Goal: Task Accomplishment & Management: Complete application form

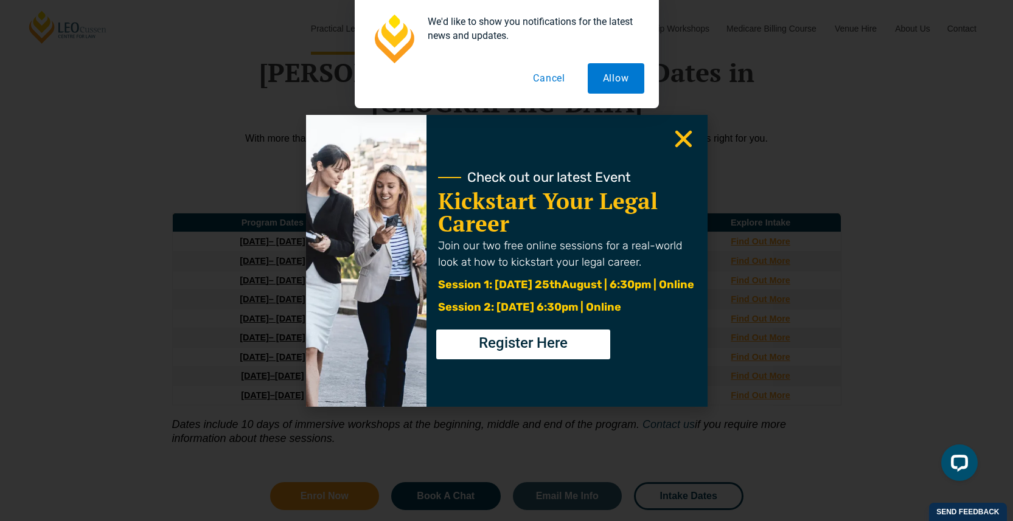
click at [514, 350] on span "Register Here" at bounding box center [523, 343] width 89 height 15
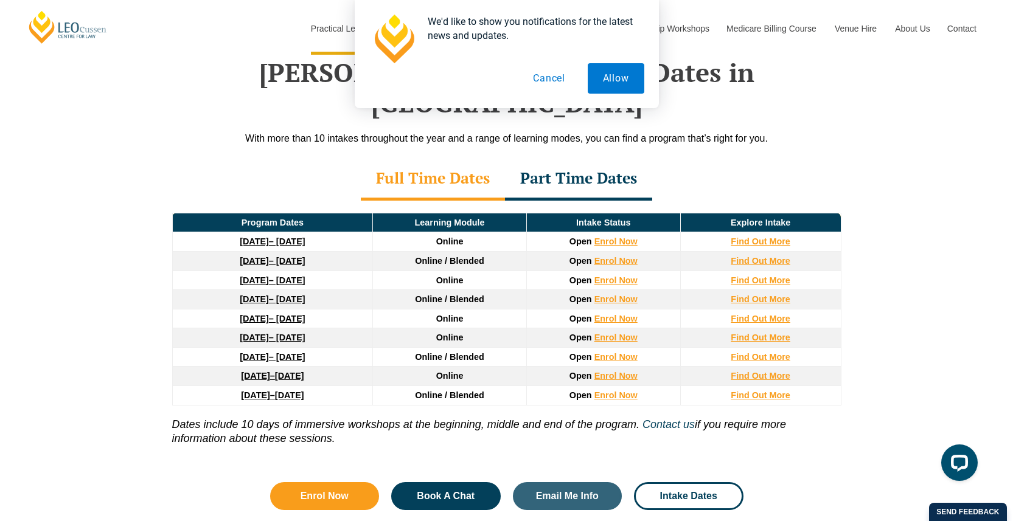
click at [209, 158] on div "Full Time Dates Part Time Dates" at bounding box center [506, 179] width 693 height 43
click at [550, 80] on button "Cancel" at bounding box center [549, 78] width 63 height 30
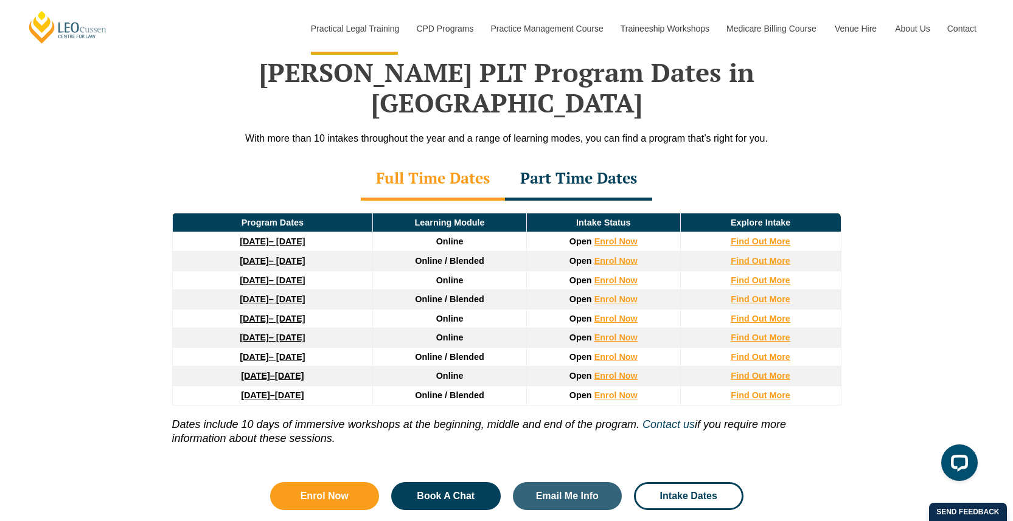
click at [240, 352] on strong "3 August 2026" at bounding box center [254, 357] width 29 height 10
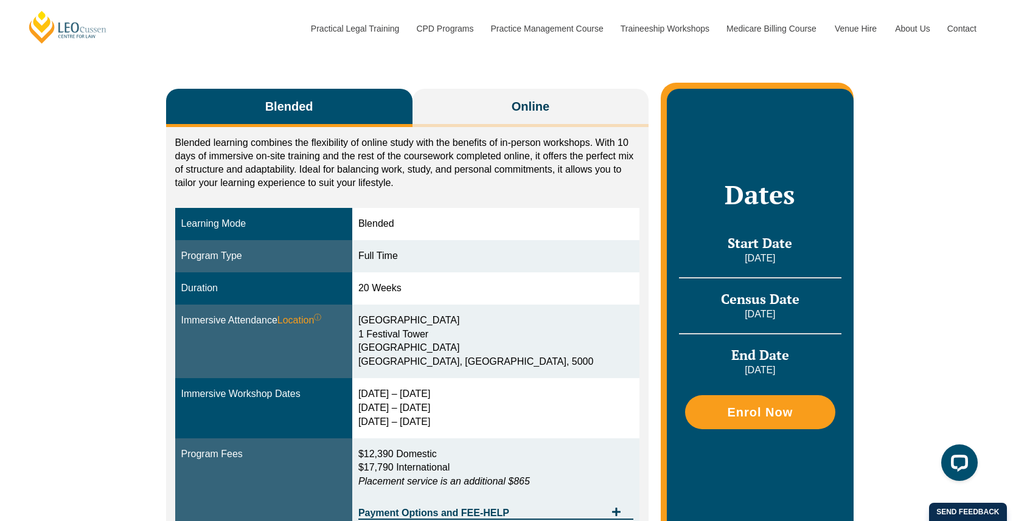
scroll to position [153, 0]
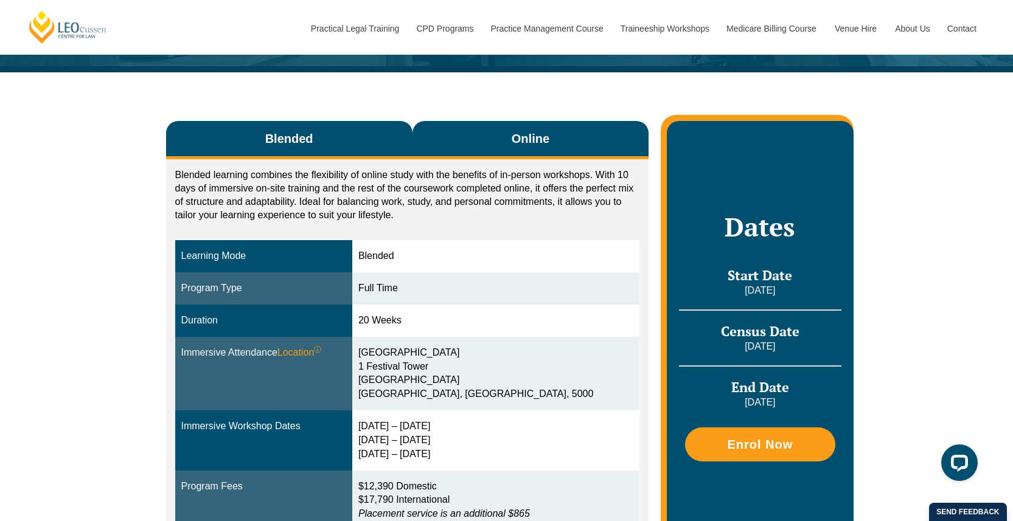
click at [545, 128] on button "Online" at bounding box center [530, 140] width 237 height 38
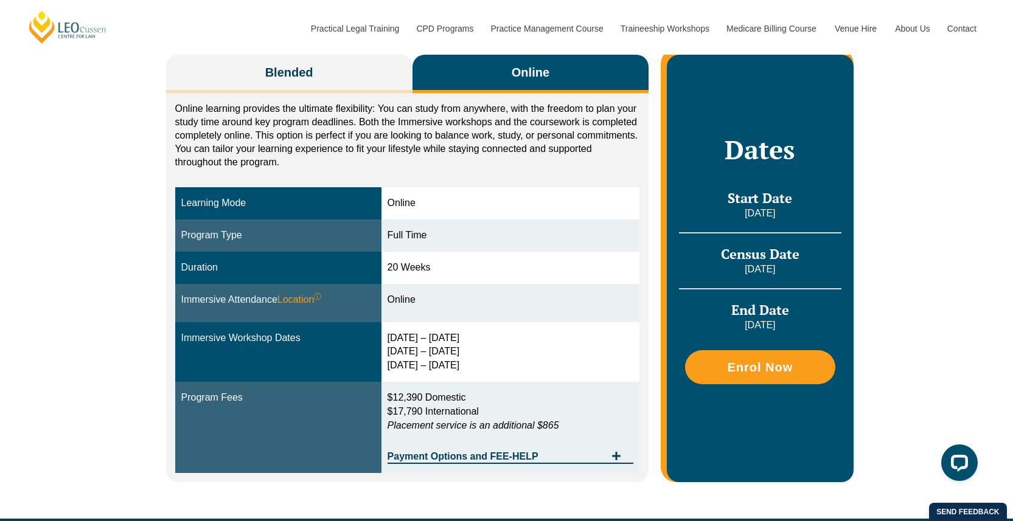
scroll to position [218, 0]
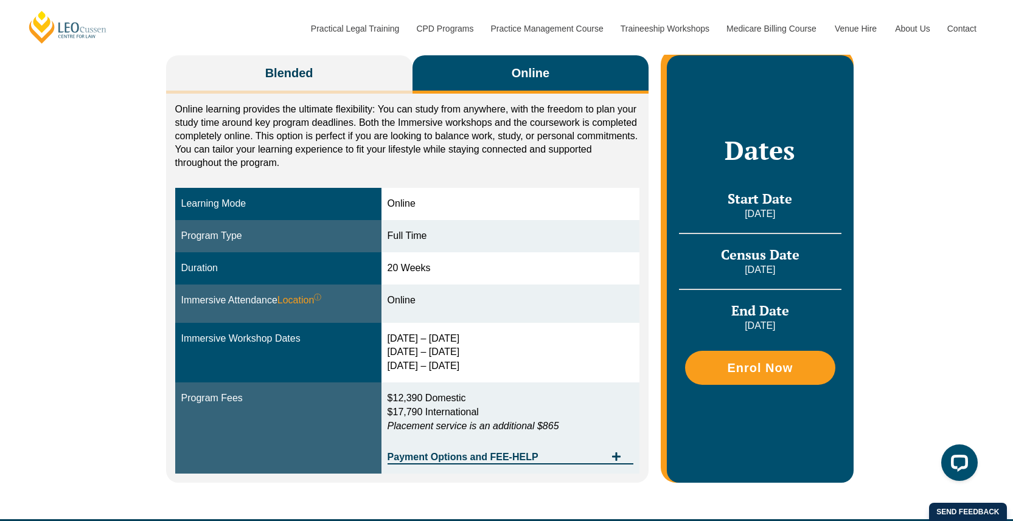
click at [166, 328] on div "Online learning provides the ultimate flexibility: You can study from anywhere,…" at bounding box center [407, 288] width 483 height 389
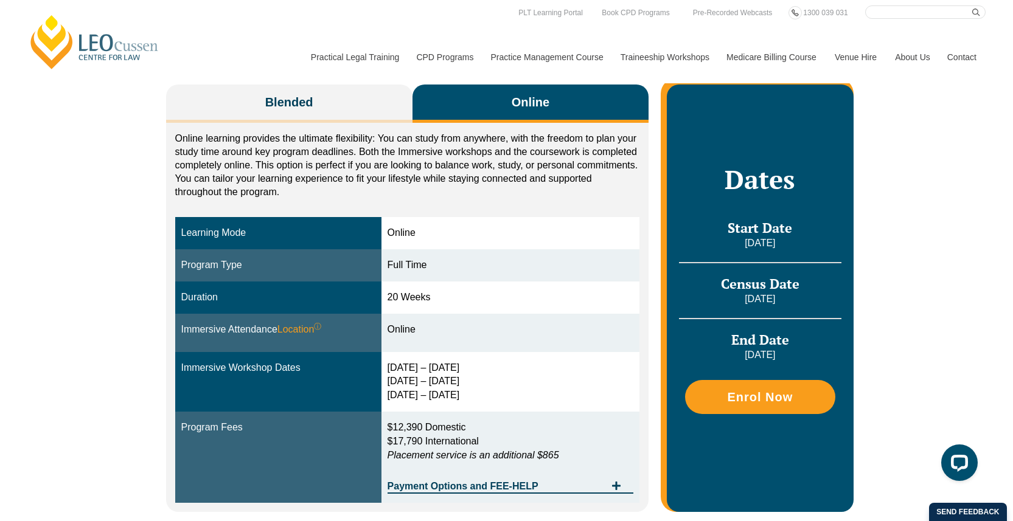
scroll to position [142, 0]
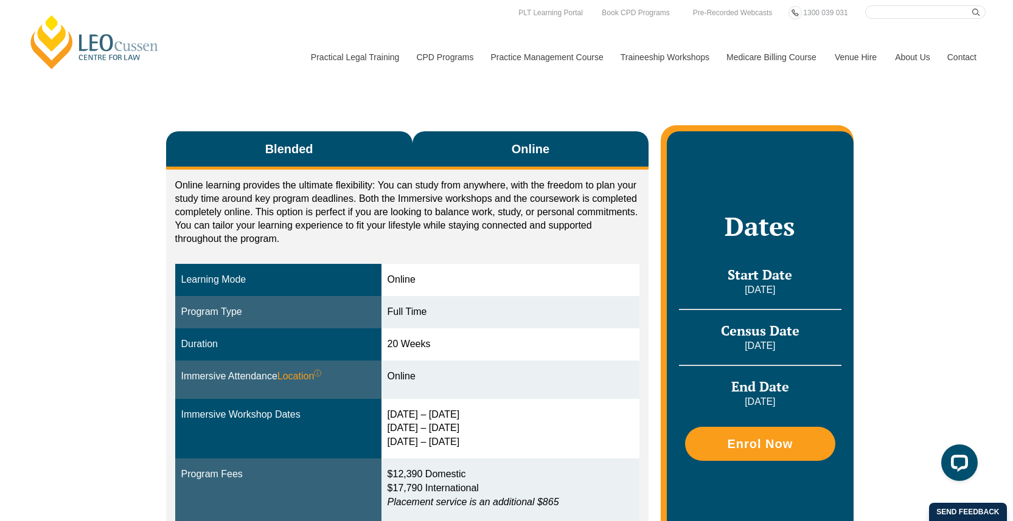
click at [293, 146] on span "Blended" at bounding box center [289, 149] width 48 height 17
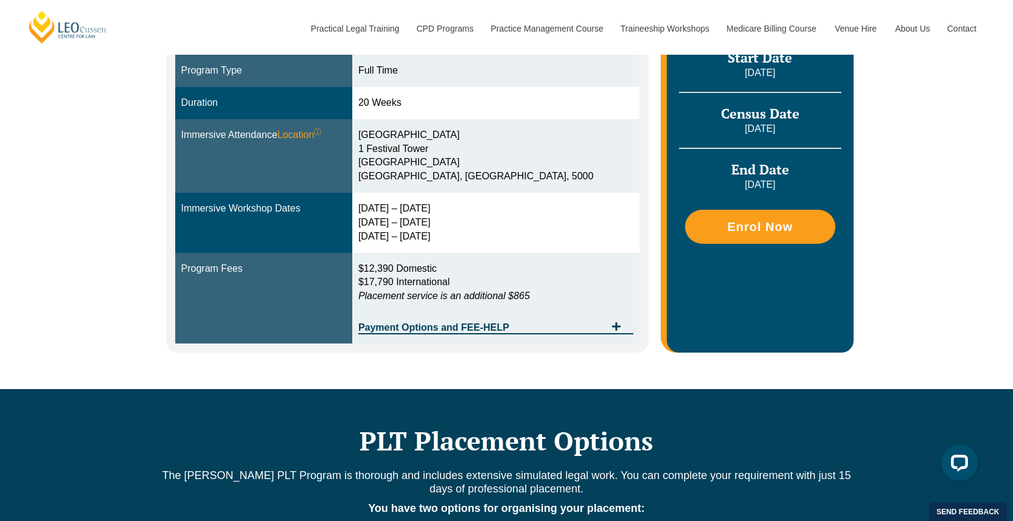
scroll to position [371, 0]
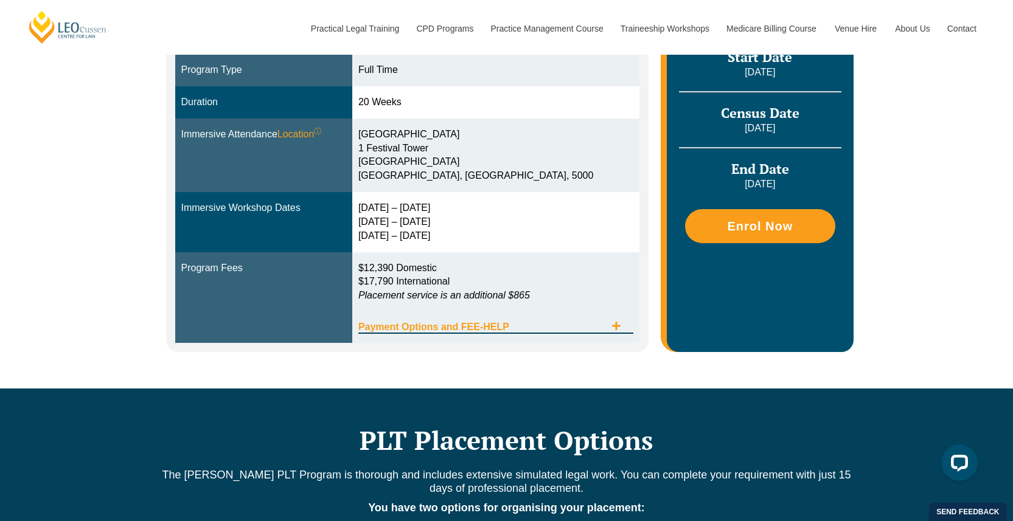
click at [623, 328] on span "Tabs. Open items with Enter or Space, close with Escape and navigate using the …" at bounding box center [616, 327] width 22 height 12
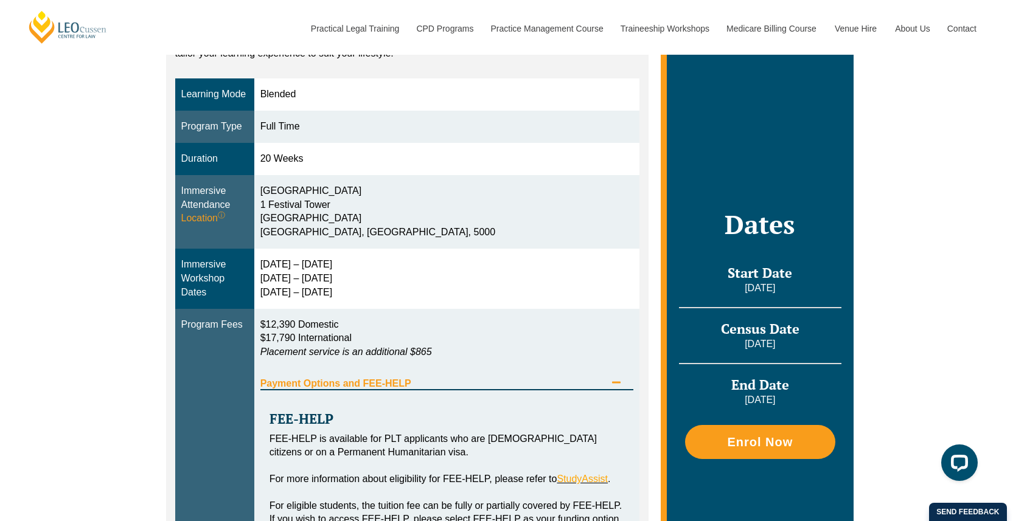
scroll to position [404, 0]
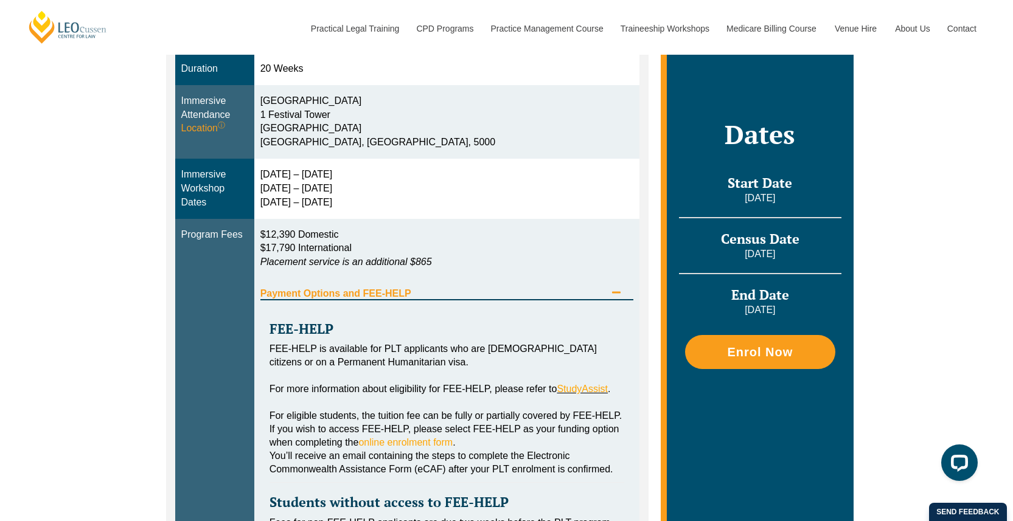
click at [607, 304] on div "FEE-HELP FEE-HELP is available for PLT applicants who are Australian citizens o…" at bounding box center [446, 459] width 373 height 318
click at [617, 293] on icon "Tabs. Open items with Enter or Space, close with Escape and navigate using the …" at bounding box center [616, 293] width 9 height 2
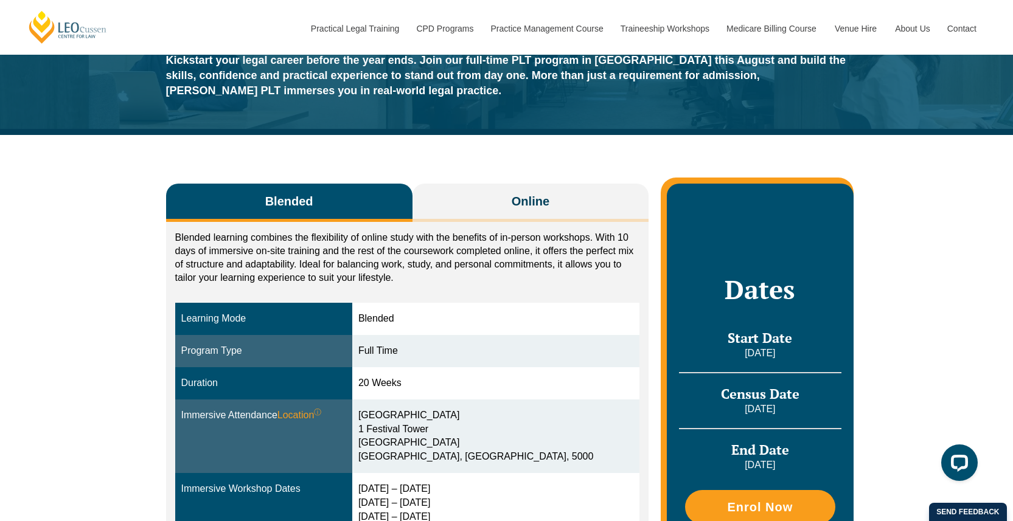
scroll to position [0, 0]
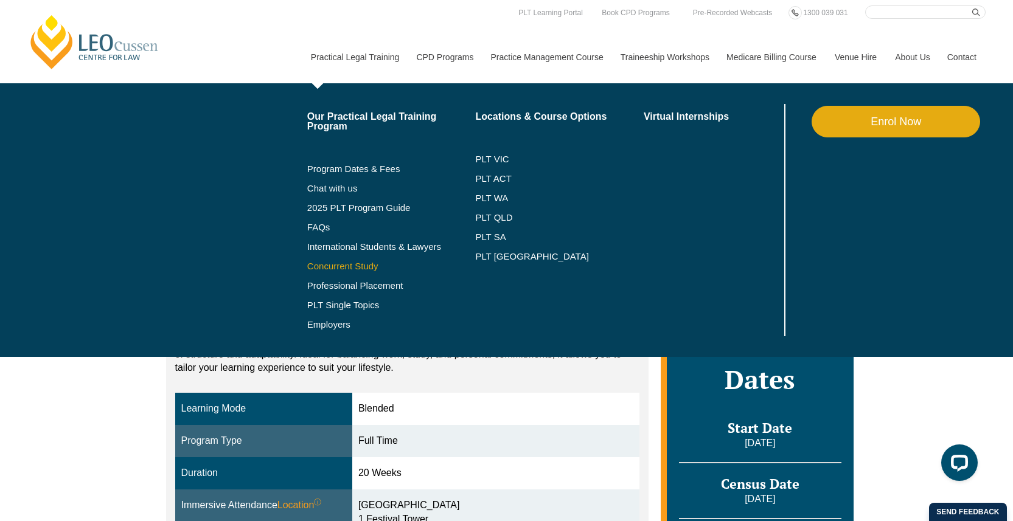
click at [332, 262] on link "Concurrent Study" at bounding box center [391, 267] width 168 height 10
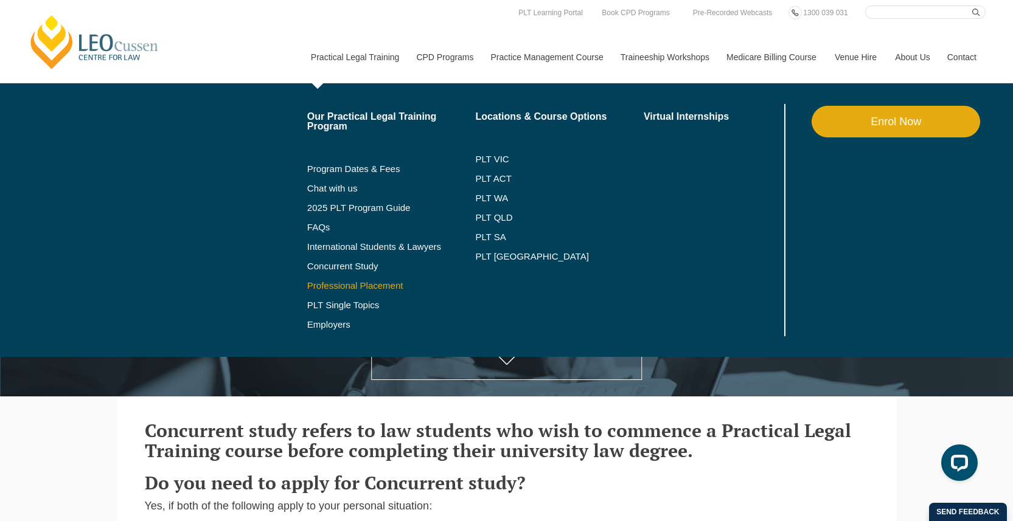
click at [331, 284] on link "Professional Placement" at bounding box center [391, 286] width 168 height 10
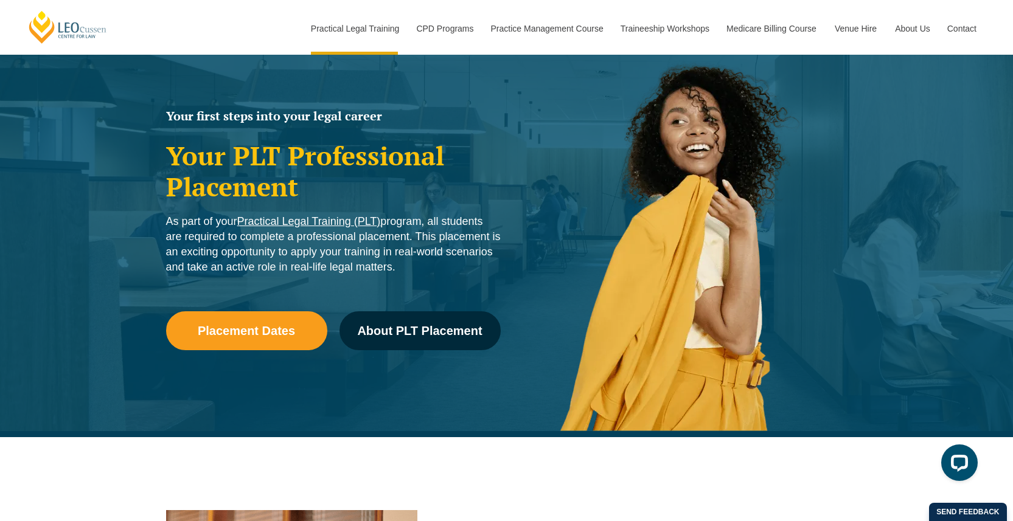
scroll to position [64, 0]
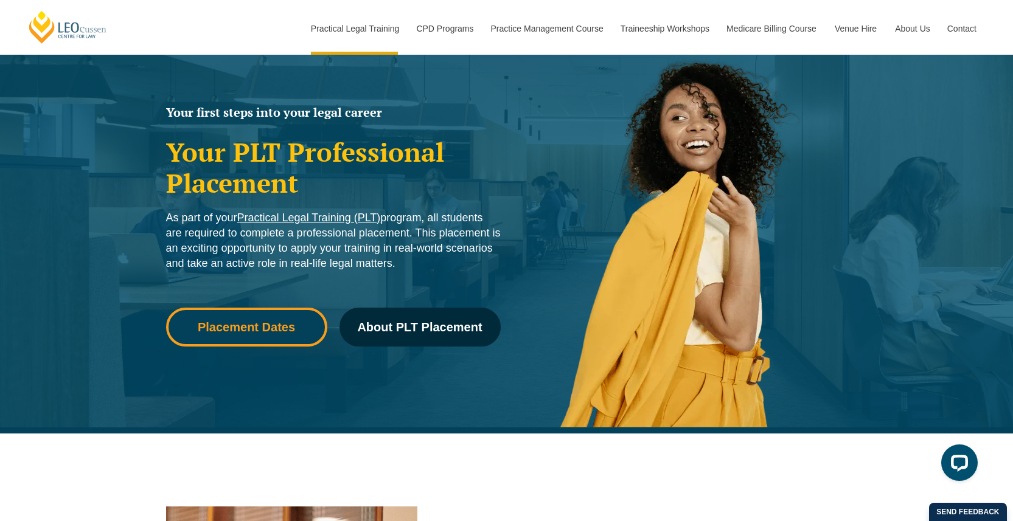
click at [216, 322] on span "Placement Dates" at bounding box center [246, 327] width 97 height 12
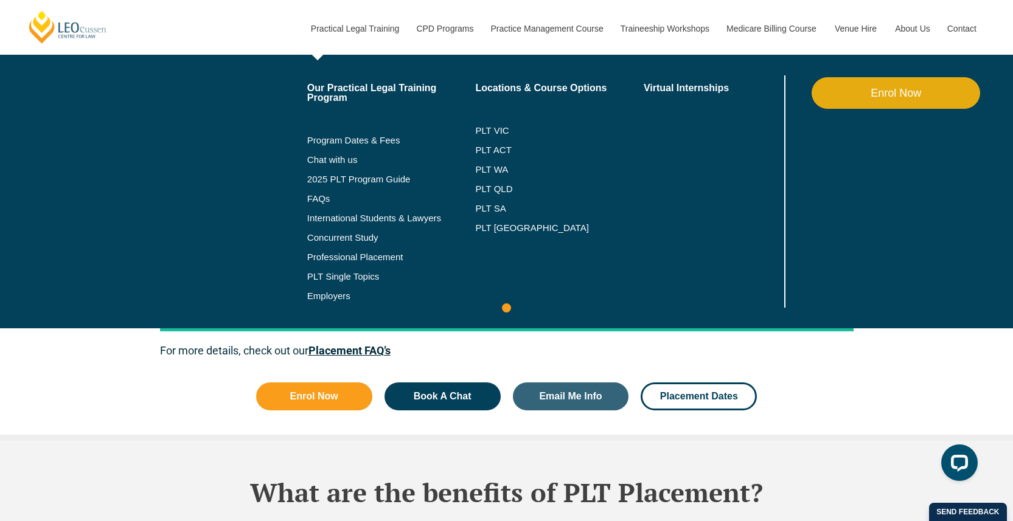
scroll to position [1475, 0]
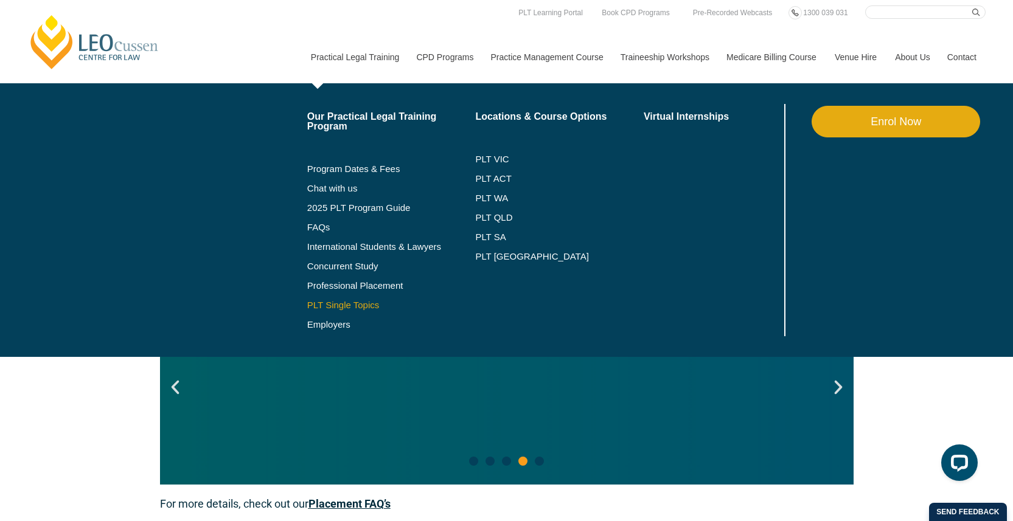
click at [347, 310] on link "PLT Single Topics" at bounding box center [391, 305] width 168 height 10
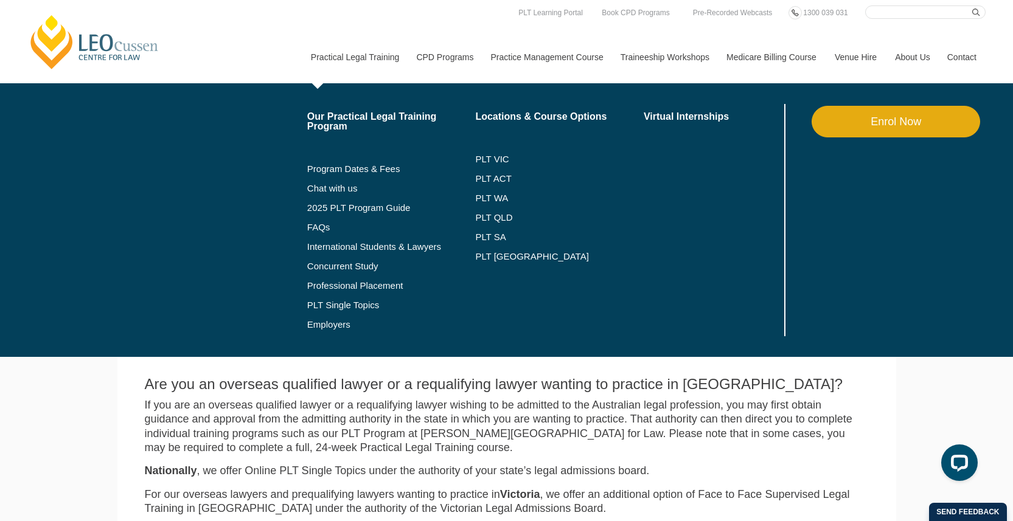
scroll to position [30, 0]
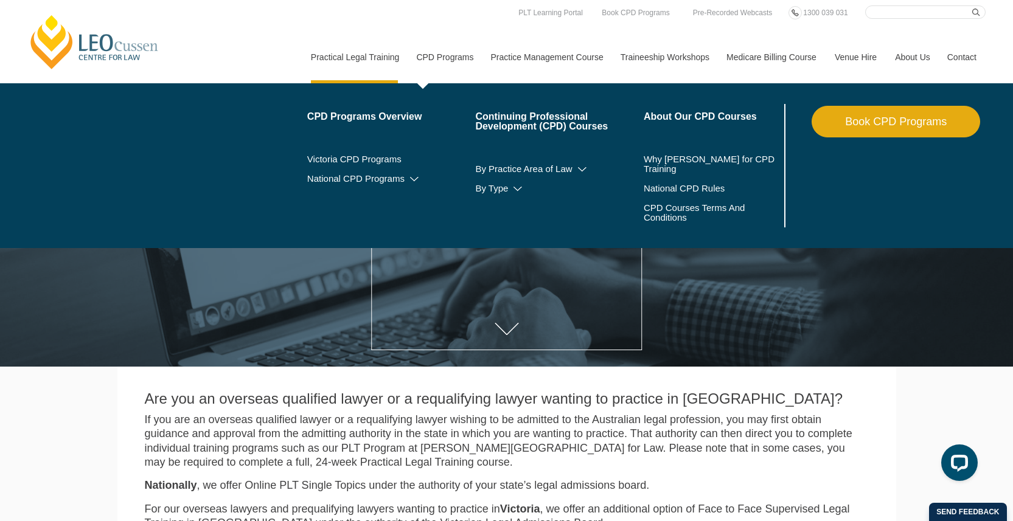
click at [414, 57] on link "CPD Programs" at bounding box center [444, 57] width 74 height 52
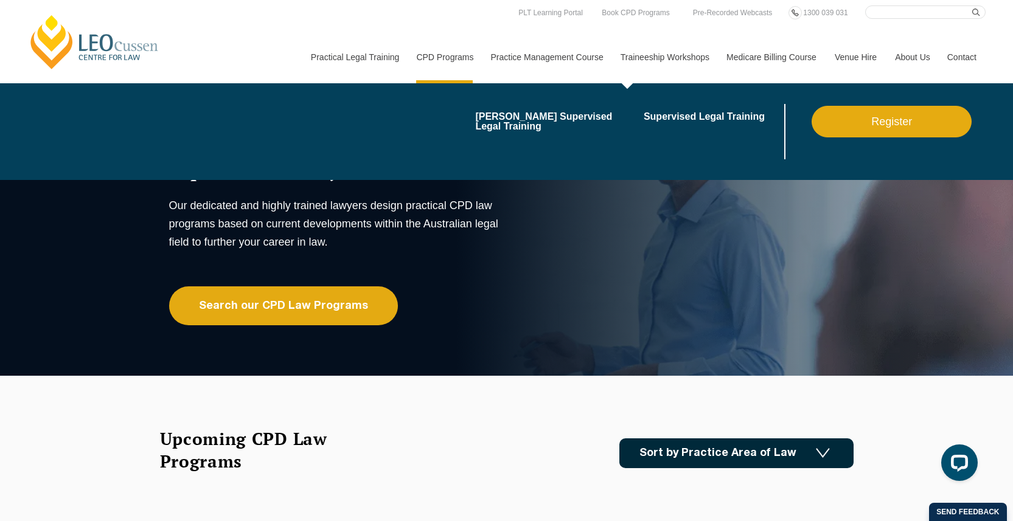
click at [650, 65] on link "Traineeship Workshops" at bounding box center [664, 57] width 106 height 52
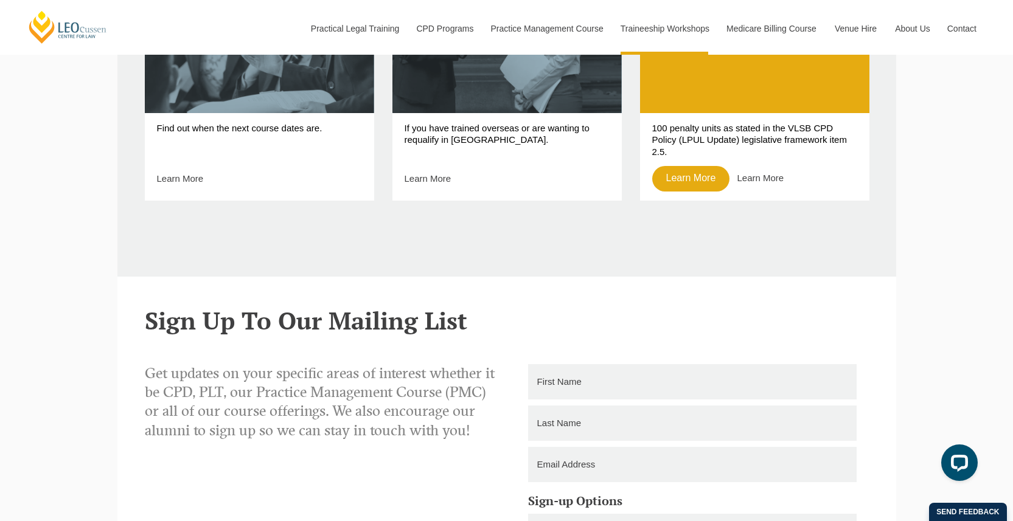
scroll to position [720, 0]
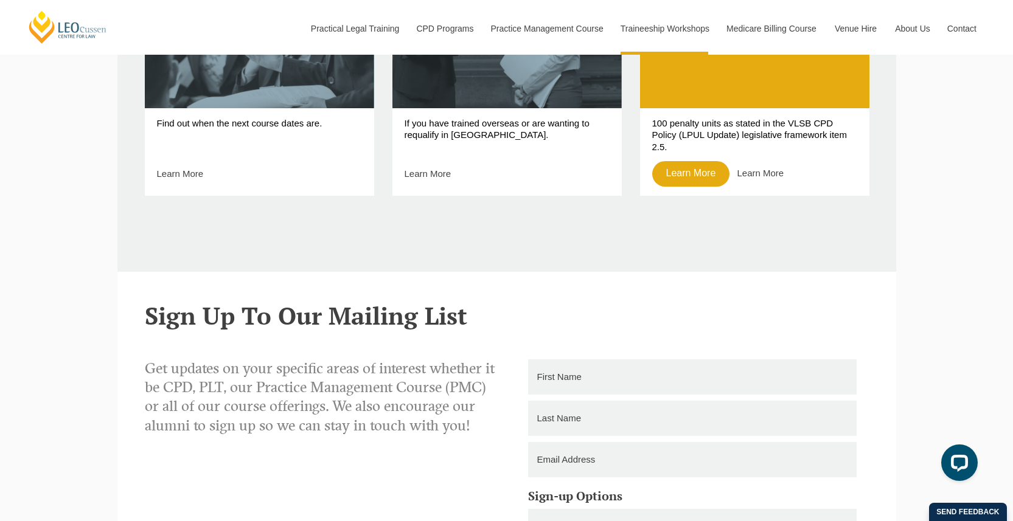
click at [195, 167] on p "Learn More" at bounding box center [180, 174] width 47 height 26
click at [192, 178] on link "Learn More" at bounding box center [180, 173] width 47 height 10
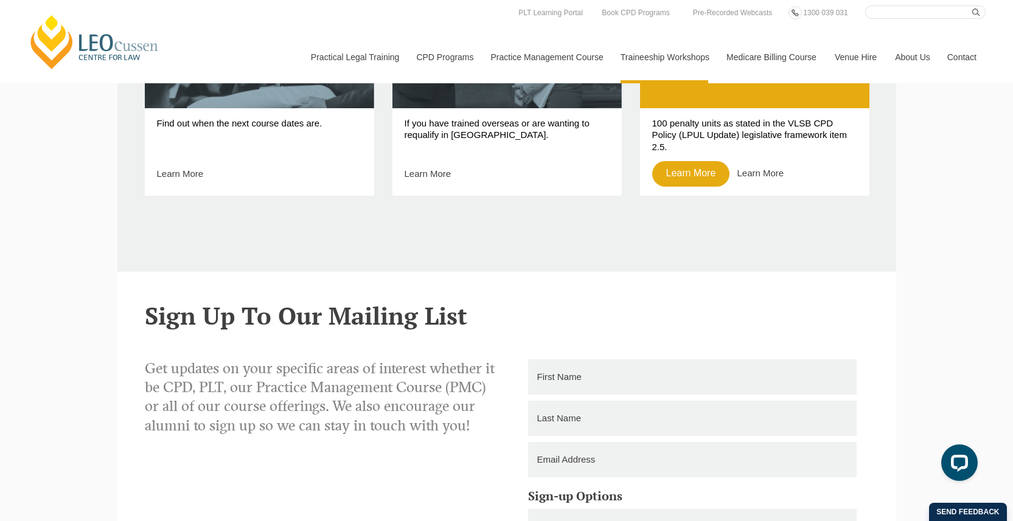
click at [793, 58] on link "Medicare Billing Course" at bounding box center [771, 57] width 108 height 52
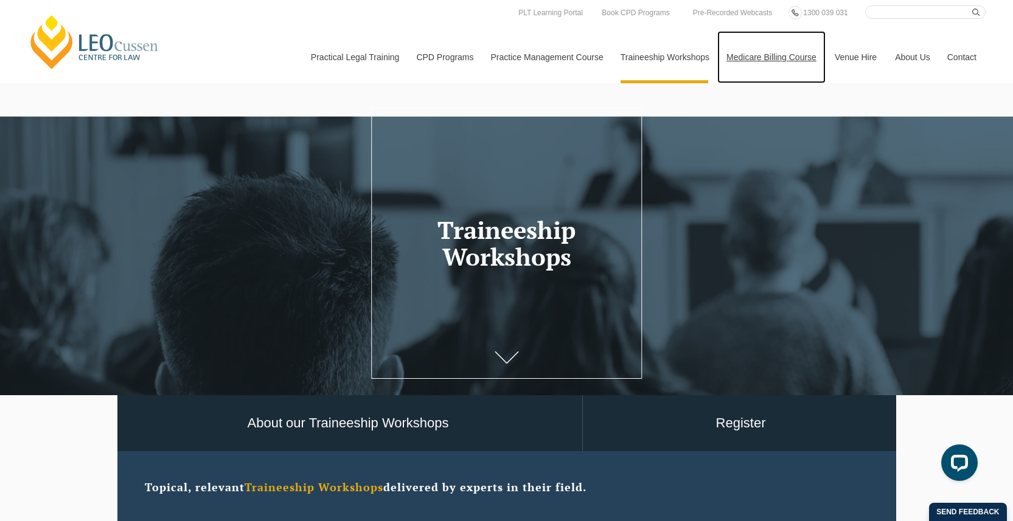
scroll to position [0, 0]
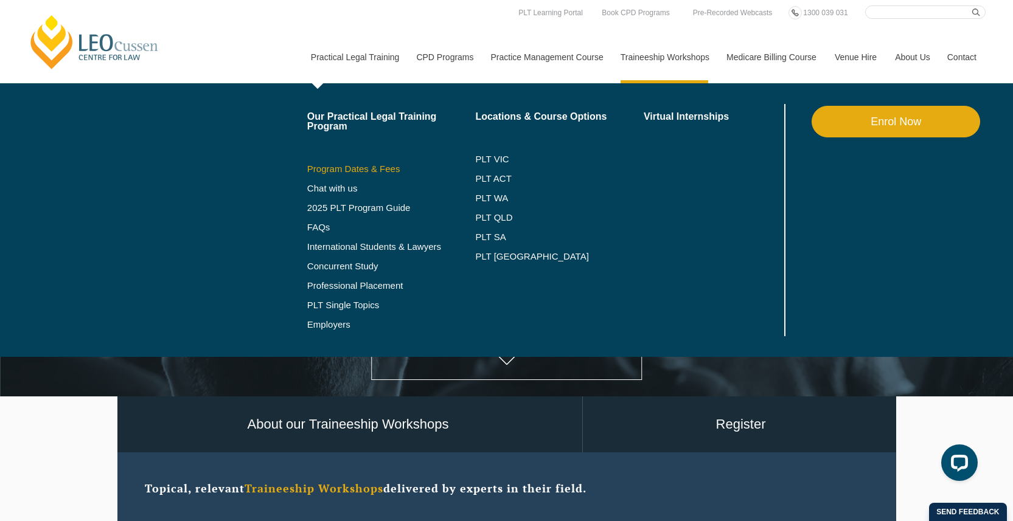
click at [319, 166] on link "Program Dates & Fees" at bounding box center [391, 169] width 168 height 10
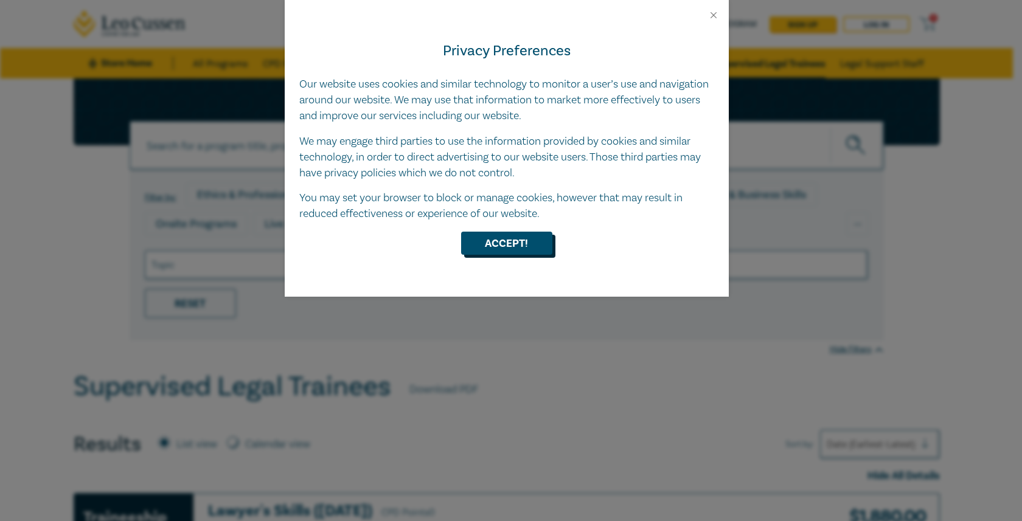
click at [514, 241] on button "Accept!" at bounding box center [506, 243] width 91 height 23
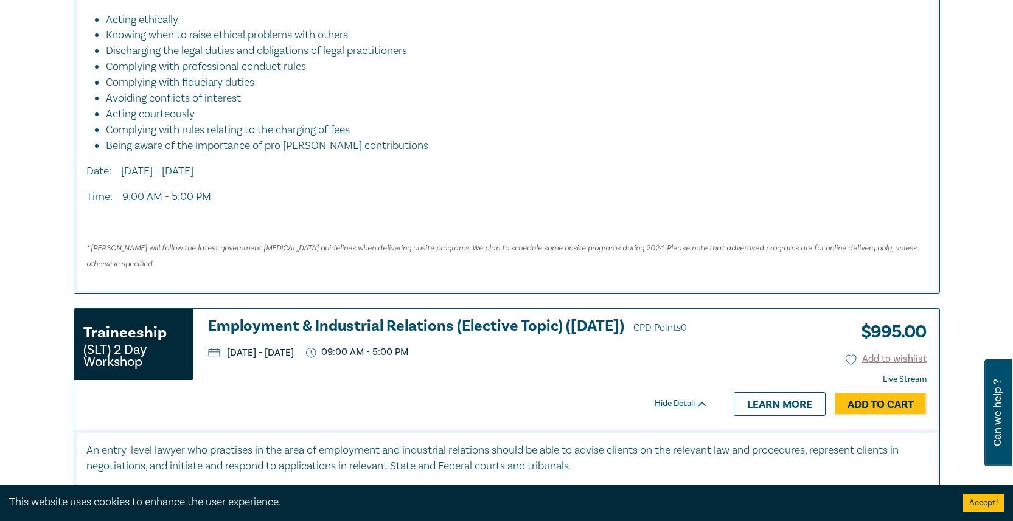
scroll to position [1796, 0]
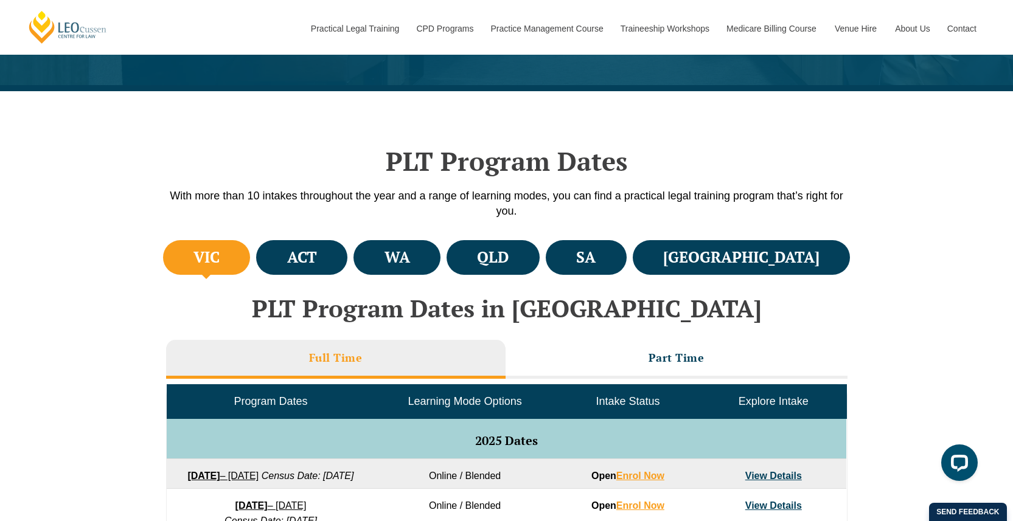
scroll to position [273, 0]
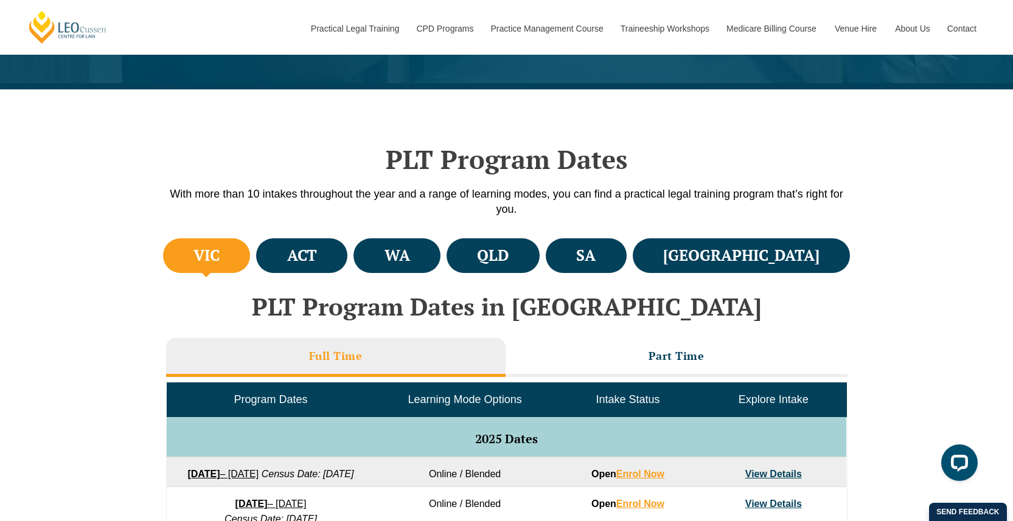
click at [651, 275] on ul "VIC ACT WA QLD SA NSW" at bounding box center [506, 255] width 693 height 41
click at [627, 266] on li "SA" at bounding box center [586, 255] width 81 height 35
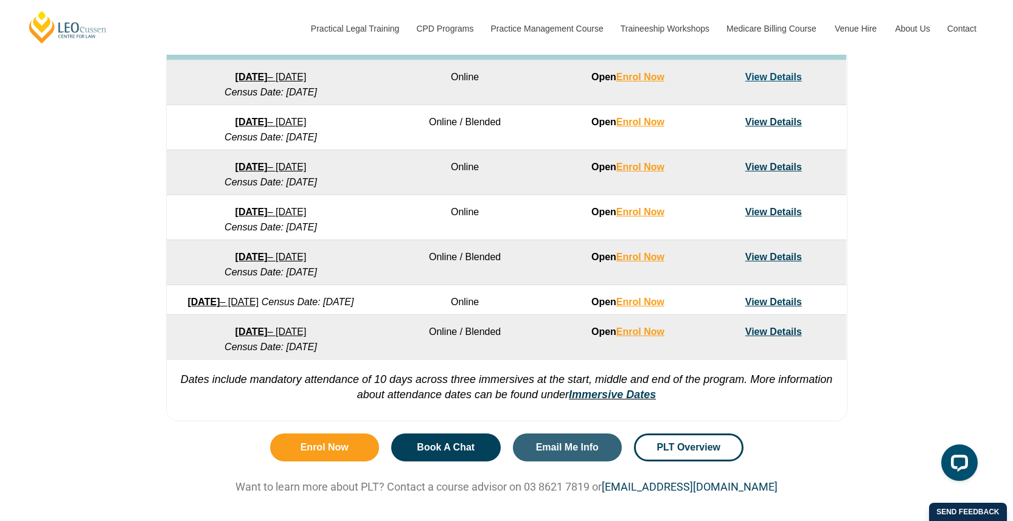
scroll to position [785, 0]
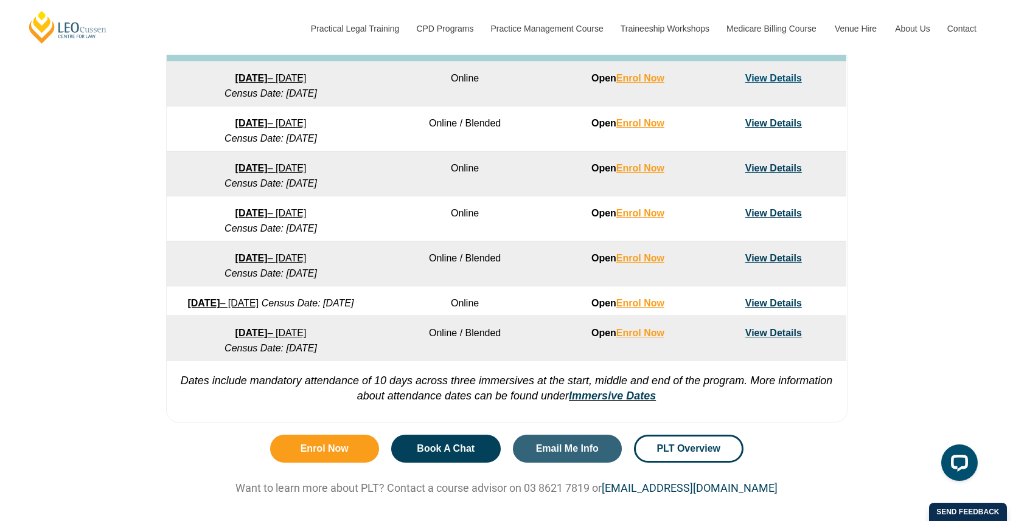
click at [775, 263] on link "View Details" at bounding box center [773, 258] width 57 height 10
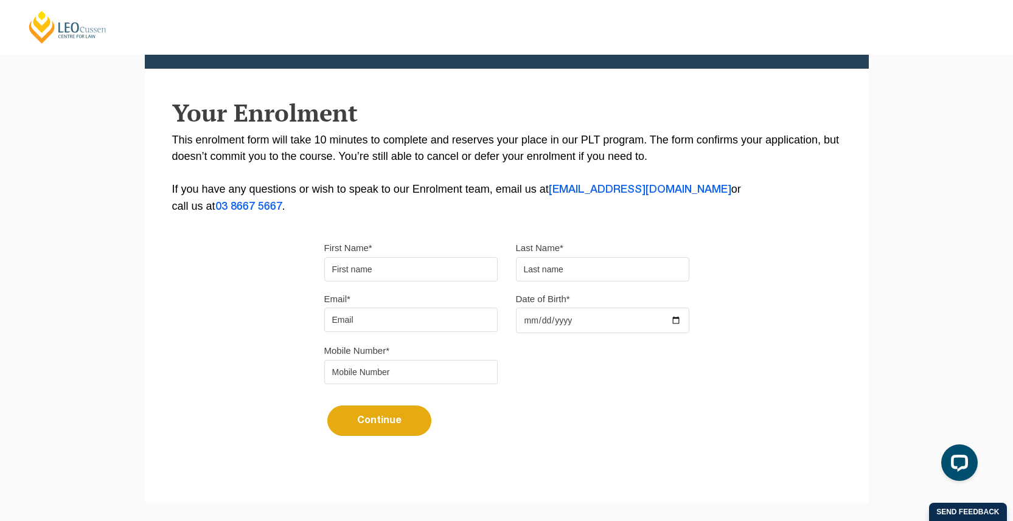
scroll to position [176, 0]
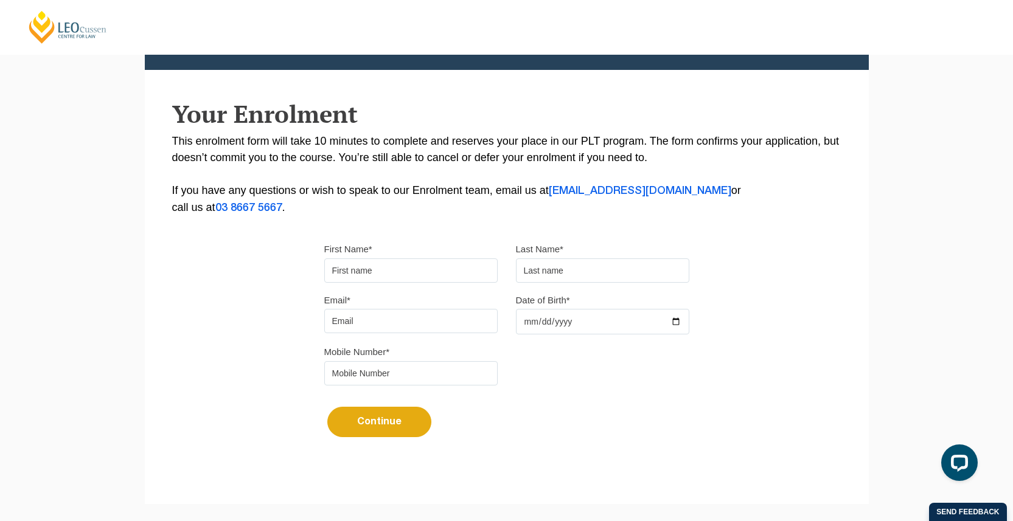
click at [424, 271] on input "First Name*" at bounding box center [410, 271] width 173 height 24
type input "Maria"
type input "Maxwell"
type input "mariajane.x@hotmail.com"
type input "1995-10-15"
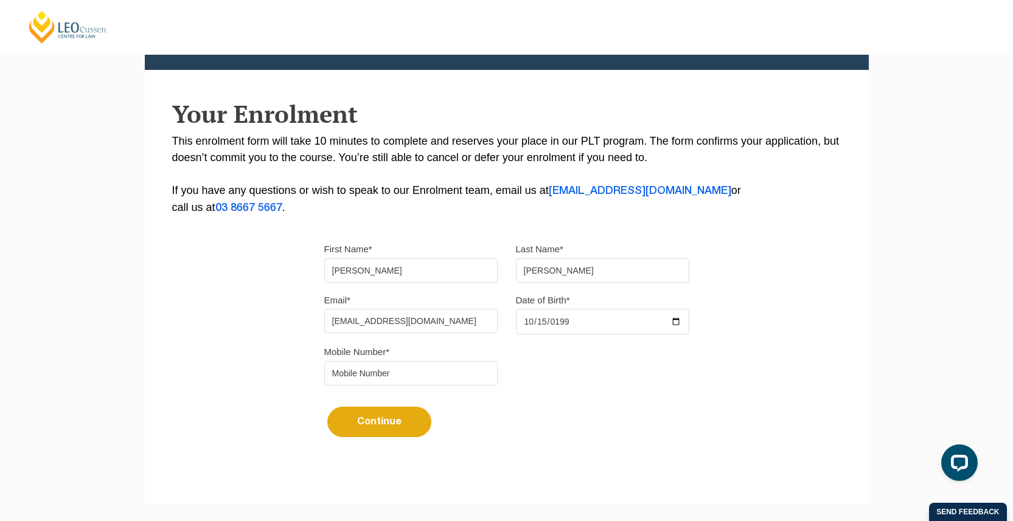
click at [341, 389] on div "Mobile Number*" at bounding box center [506, 369] width 383 height 51
click at [358, 381] on input "tel" at bounding box center [410, 373] width 173 height 24
type input "0434627743"
click at [358, 432] on button "Continue" at bounding box center [379, 422] width 104 height 30
select select
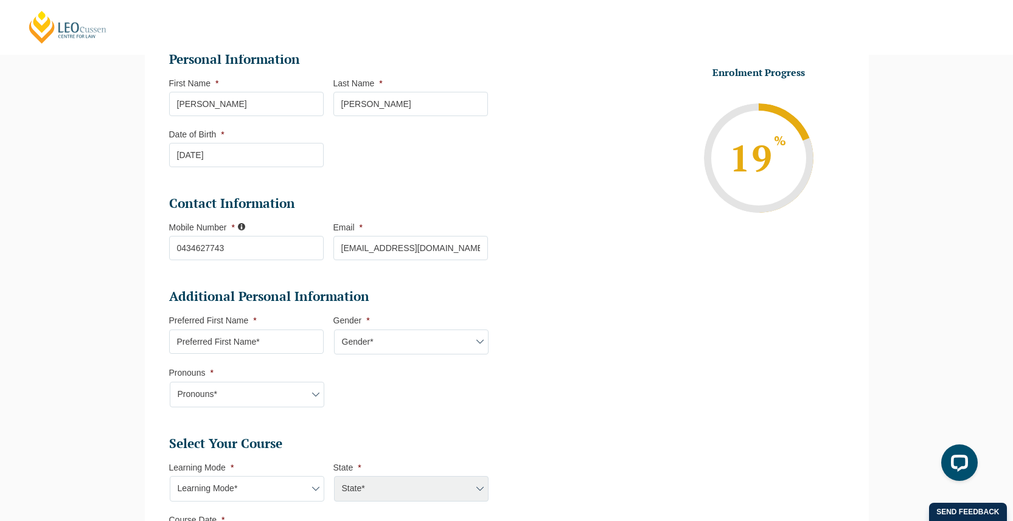
scroll to position [178, 0]
click at [279, 344] on input "Preferred First Name *" at bounding box center [246, 341] width 154 height 24
type input "Maria"
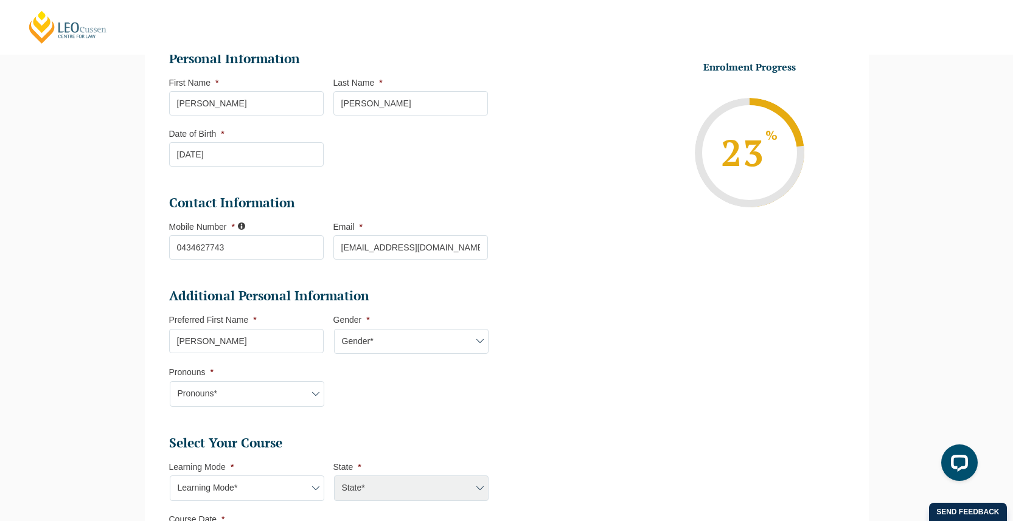
click at [389, 366] on li "Additional Personal Information Preferred First Name * Maria Gender * Gender* M…" at bounding box center [333, 353] width 328 height 131
click at [419, 349] on select "Gender* Male Female Nonbinary Intersex Prefer not to disclose Other" at bounding box center [411, 342] width 154 height 26
select select "Female"
click at [334, 330] on select "Gender* Male Female Nonbinary Intersex Prefer not to disclose Other" at bounding box center [411, 342] width 154 height 26
click at [258, 395] on select "Pronouns* She/Her/Hers He/Him/His They/Them/Theirs Other Prefer not to disclose" at bounding box center [247, 394] width 154 height 26
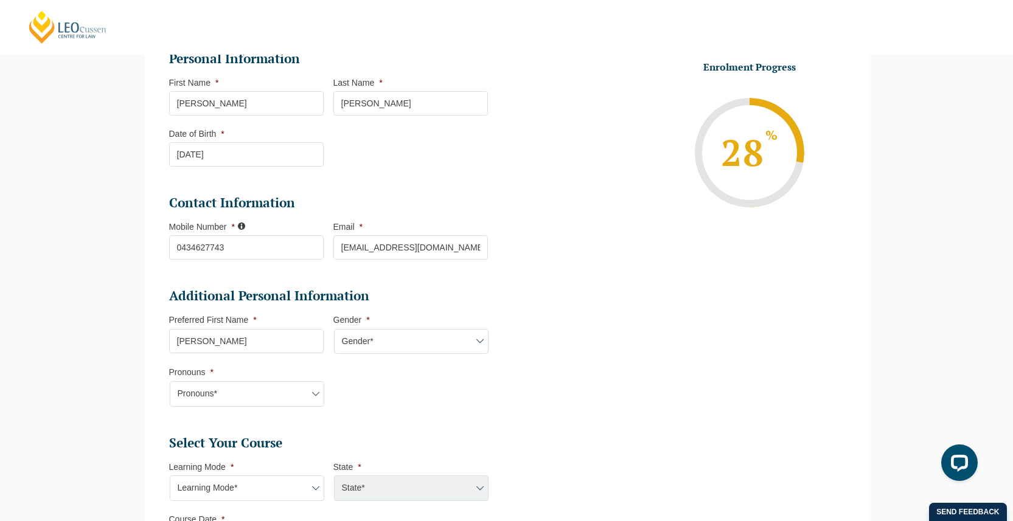
select select "She/Her/Hers"
click at [170, 383] on select "Pronouns* She/Her/Hers He/Him/His They/Them/Theirs Other Prefer not to disclose" at bounding box center [247, 394] width 154 height 26
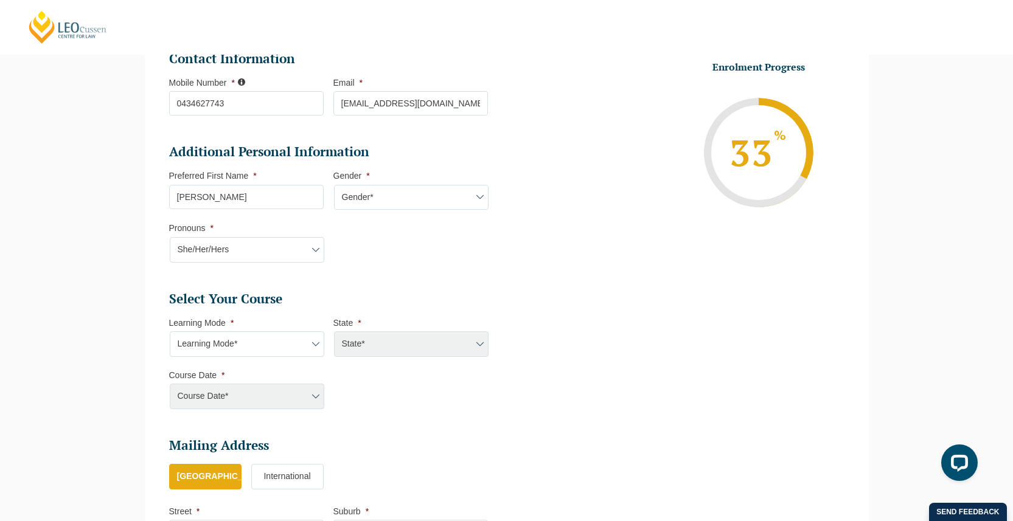
scroll to position [323, 0]
click at [254, 341] on select "Learning Mode* Online Full Time Learning Online Part Time Learning Blended Full…" at bounding box center [247, 344] width 154 height 26
select select "Blended Full Time Learning"
click at [170, 332] on select "Learning Mode* Online Full Time Learning Online Part Time Learning Blended Full…" at bounding box center [247, 344] width 154 height 26
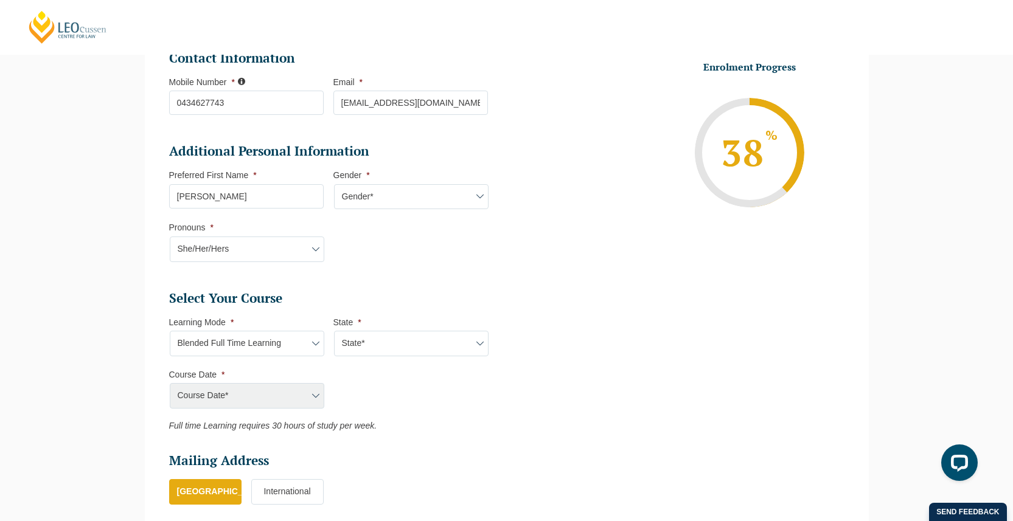
click at [409, 341] on select "State* ACT/NSW QLD SA VIC WA" at bounding box center [411, 344] width 154 height 26
select select "SA"
click at [334, 332] on select "State* ACT/NSW QLD SA VIC WA" at bounding box center [411, 344] width 154 height 26
click at [262, 395] on select "Course Date* December 2025 (08-Dec-2025 to 16-May-2026) February 2026 (16-Feb-2…" at bounding box center [247, 396] width 154 height 26
select select "August 2026 (03-Aug-2026 to 18-Dec-2026)"
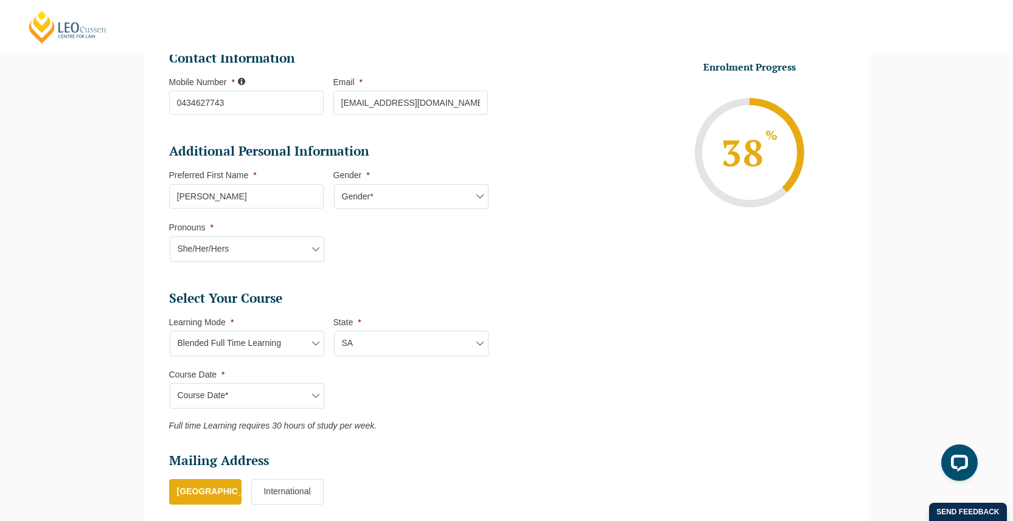
click at [170, 384] on select "Course Date* December 2025 (08-Dec-2025 to 16-May-2026) February 2026 (16-Feb-2…" at bounding box center [247, 396] width 154 height 26
type input "Intake 08 August 2026 FT"
type input "Practical Legal Training (SA)"
select select "SA PLT (AUG) 2026 Full Time Blended"
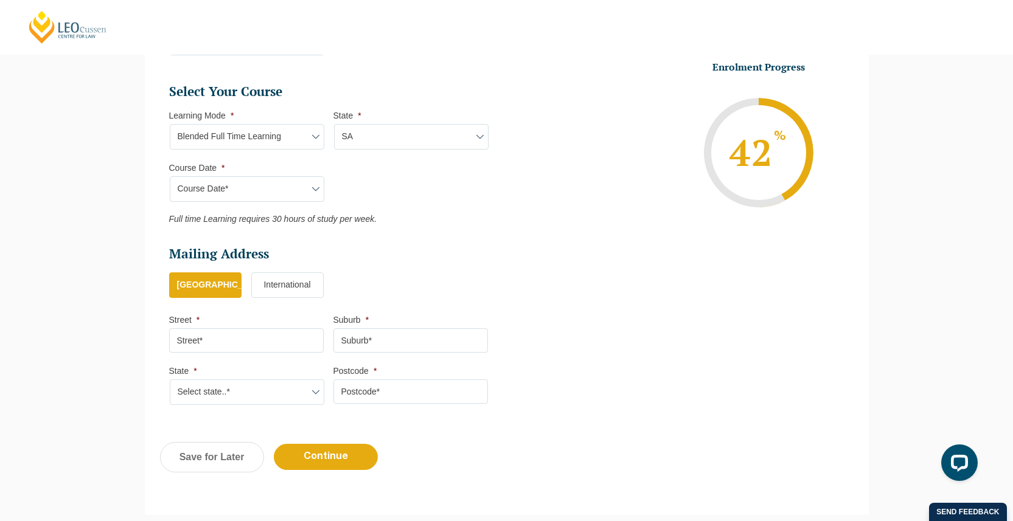
scroll to position [531, 0]
click at [254, 332] on input "Street *" at bounding box center [246, 339] width 154 height 24
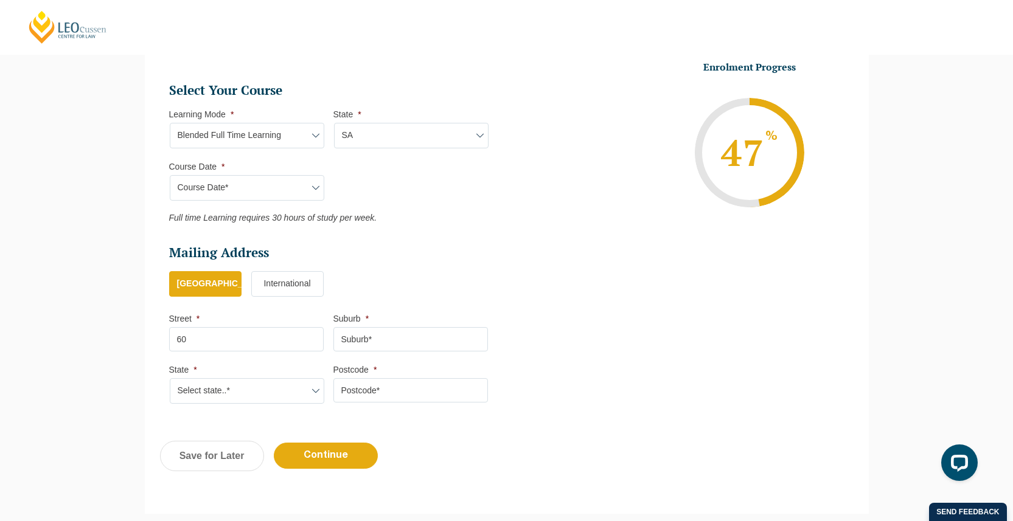
click at [215, 345] on input "60" at bounding box center [246, 339] width 154 height 24
type input "60 Kildonan Road"
click at [359, 339] on input "Suburb *" at bounding box center [410, 339] width 154 height 24
type input "Warradale"
click at [297, 397] on select "Select state..* VIC WA QLD SA NSW NT ACT TAS" at bounding box center [247, 391] width 154 height 26
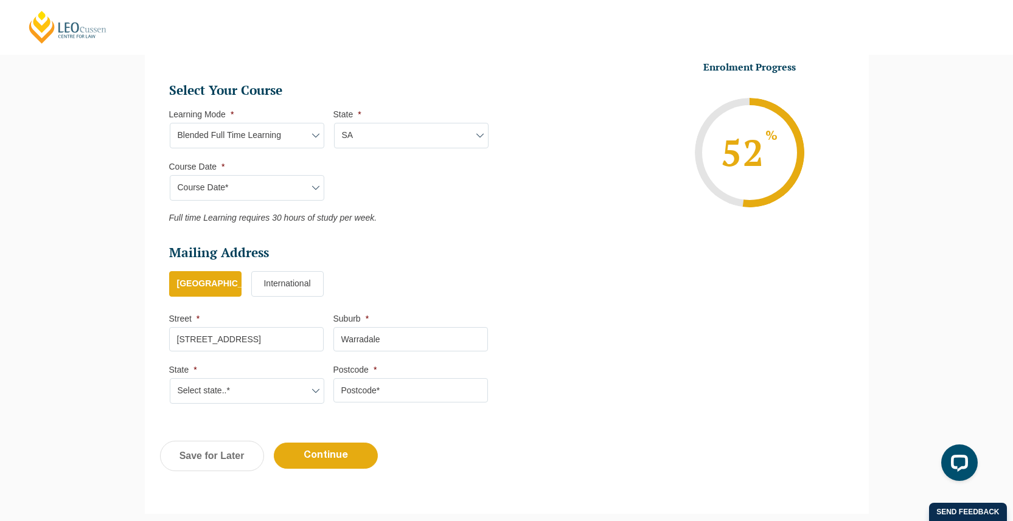
select select "SA"
click at [170, 380] on select "Select state..* VIC WA QLD SA NSW NT ACT TAS" at bounding box center [247, 391] width 154 height 26
click at [411, 373] on li "Postcode *" at bounding box center [415, 383] width 164 height 38
click at [411, 386] on input "Postcode *" at bounding box center [410, 390] width 154 height 24
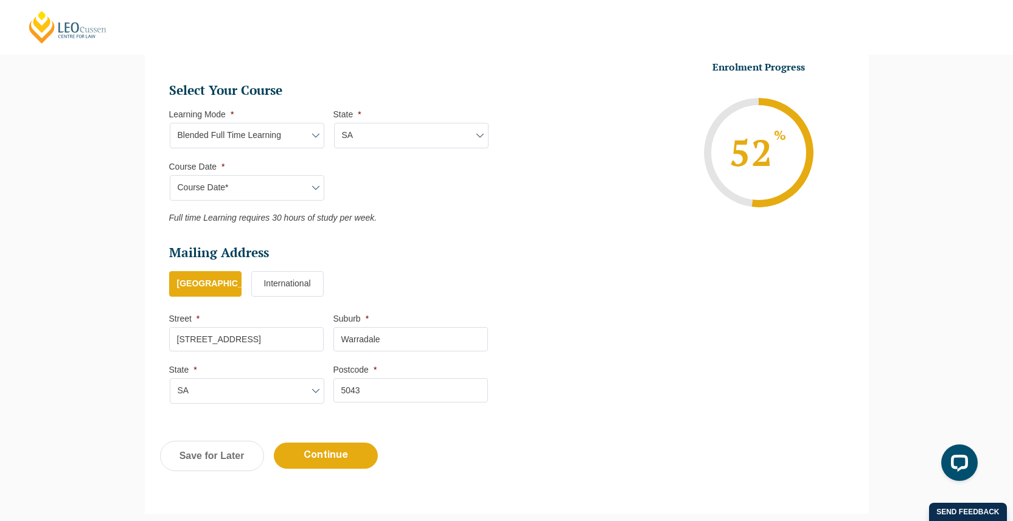
scroll to position [665, 0]
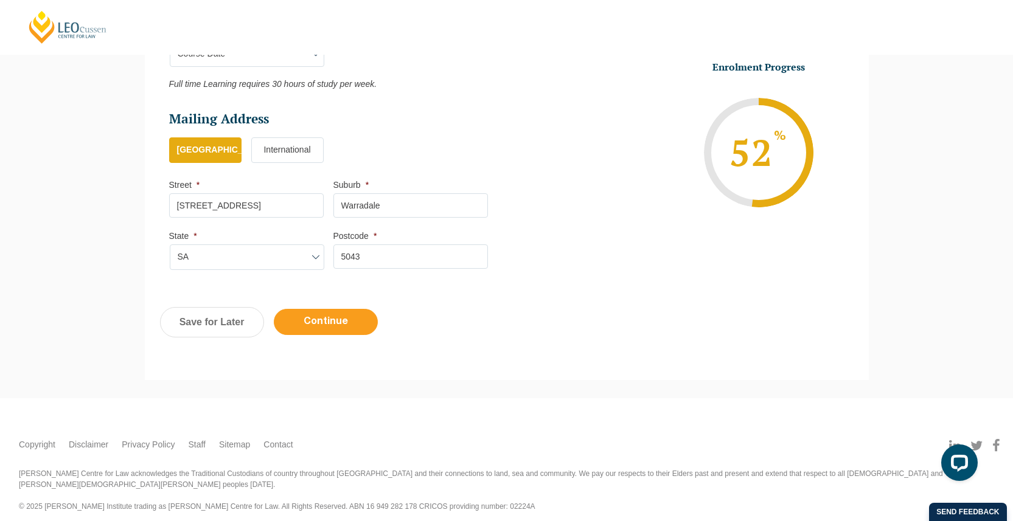
type input "5043"
click at [345, 319] on input "Continue" at bounding box center [326, 322] width 104 height 26
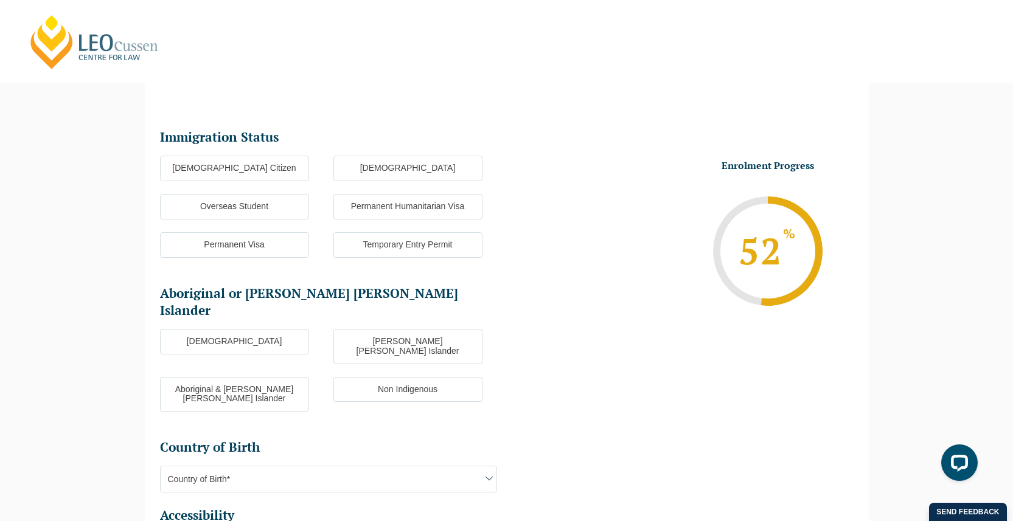
scroll to position [105, 0]
click at [280, 168] on label "Australian Citizen" at bounding box center [234, 169] width 149 height 26
click at [0, 0] on input "Australian Citizen" at bounding box center [0, 0] width 0 height 0
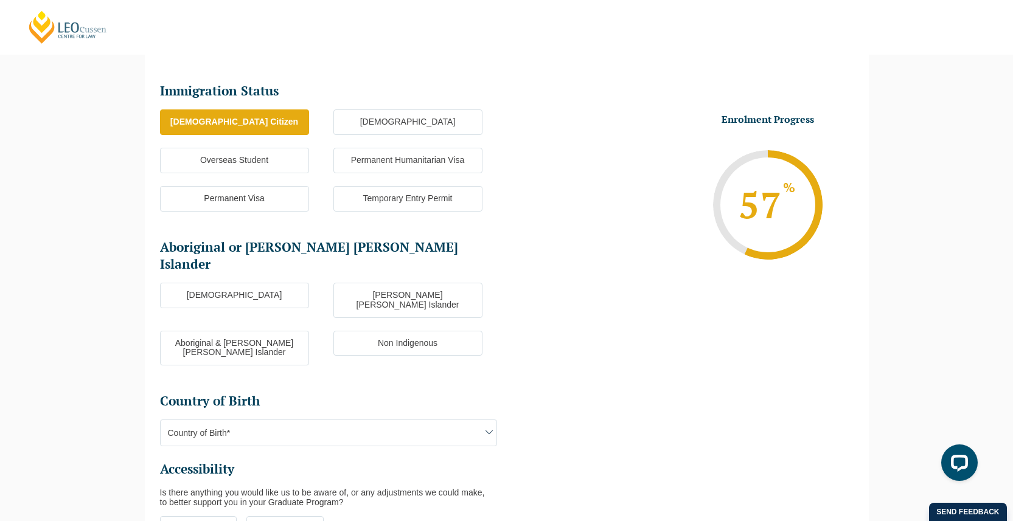
scroll to position [154, 0]
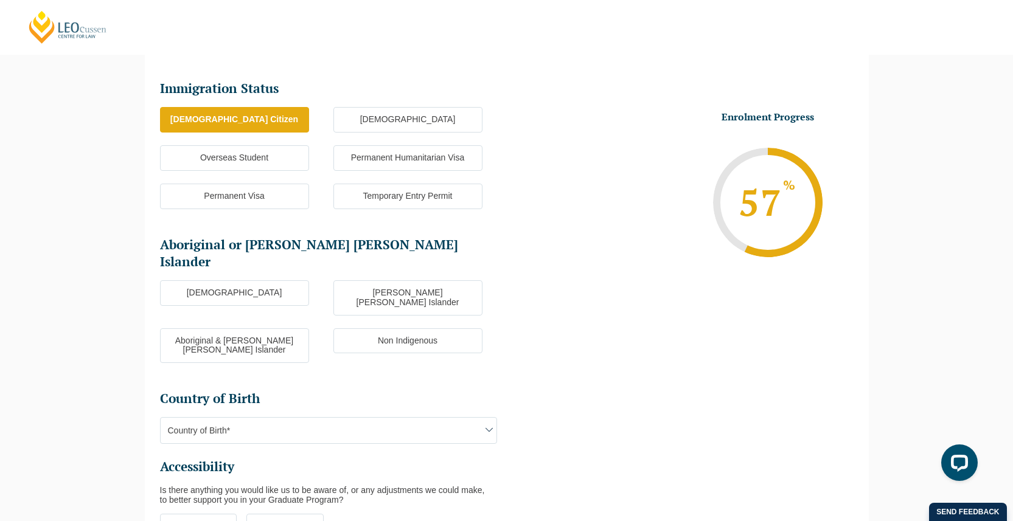
click at [386, 328] on label "Non Indigenous" at bounding box center [407, 341] width 149 height 26
click at [0, 0] on input "Non Indigenous" at bounding box center [0, 0] width 0 height 0
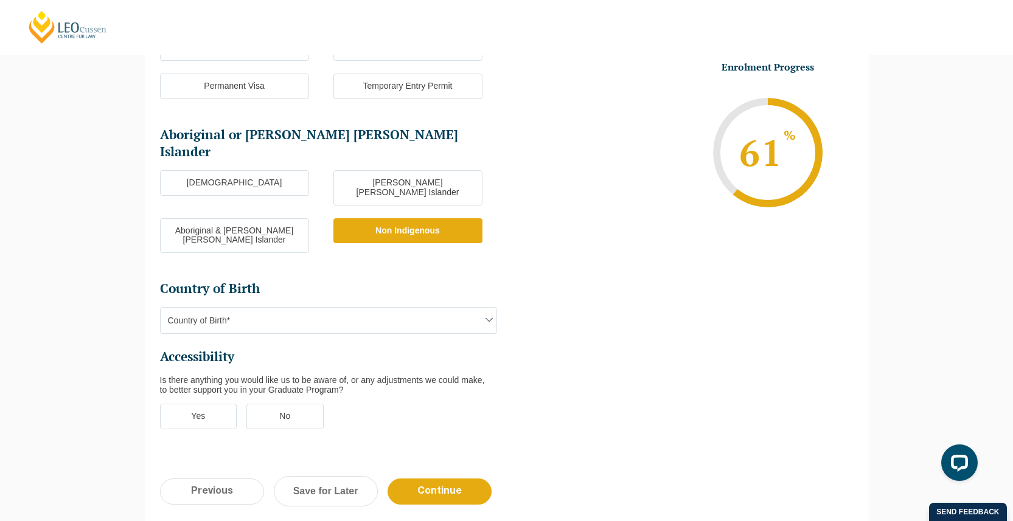
scroll to position [266, 0]
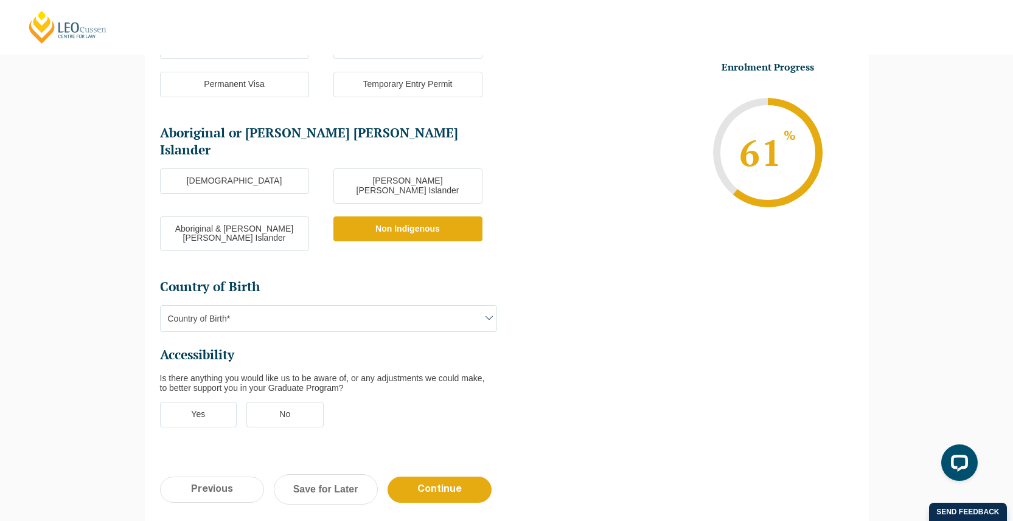
click at [391, 306] on span "Country of Birth*" at bounding box center [329, 319] width 336 height 26
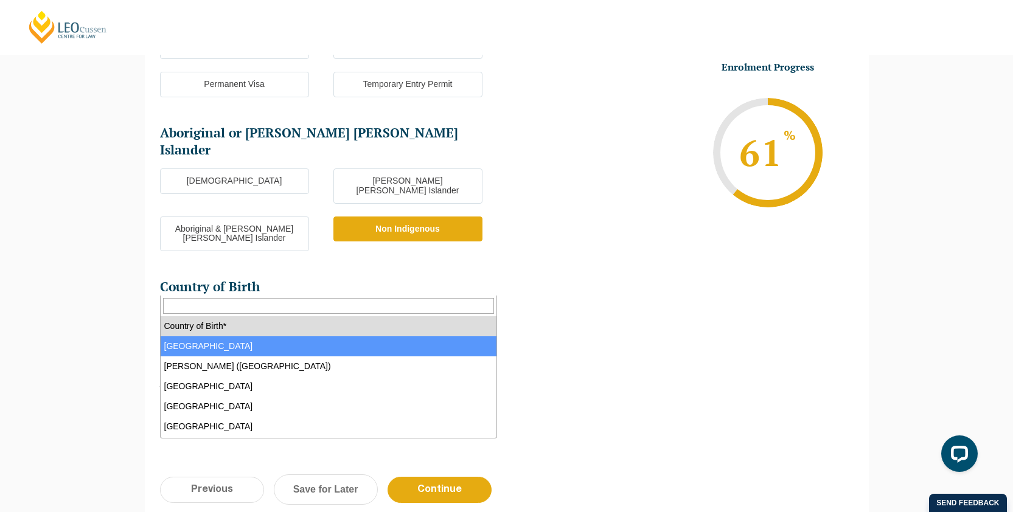
select select "Australia 1101"
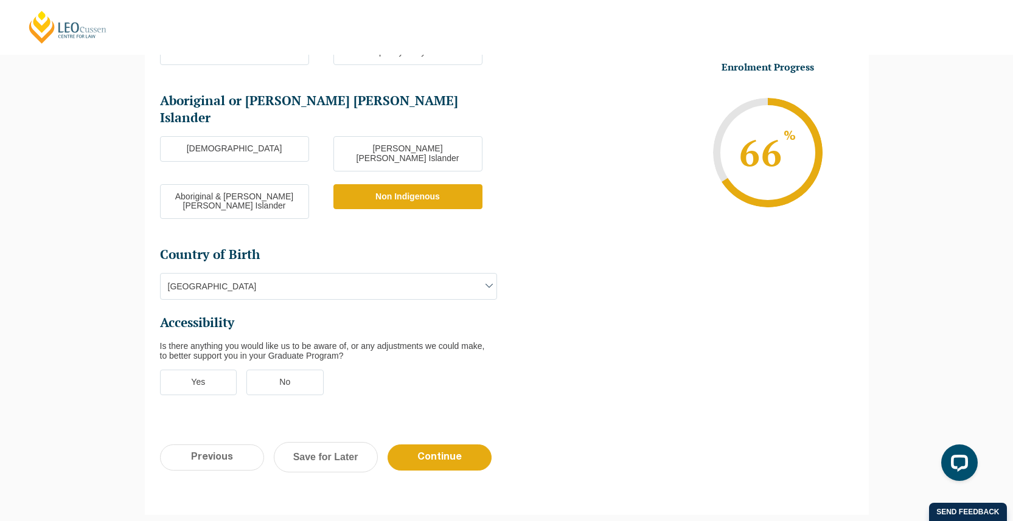
scroll to position [313, 0]
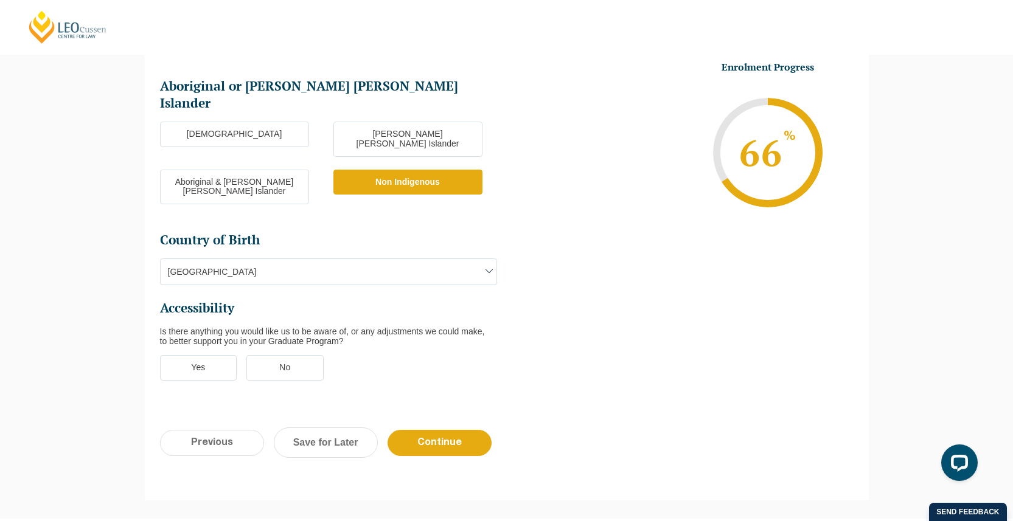
click at [313, 316] on ul "Immigration Status Immigration Status * Australian Citizen New Zealand Citizen …" at bounding box center [333, 158] width 347 height 472
click at [309, 355] on label "No" at bounding box center [284, 368] width 77 height 26
click at [0, 0] on input "No" at bounding box center [0, 0] width 0 height 0
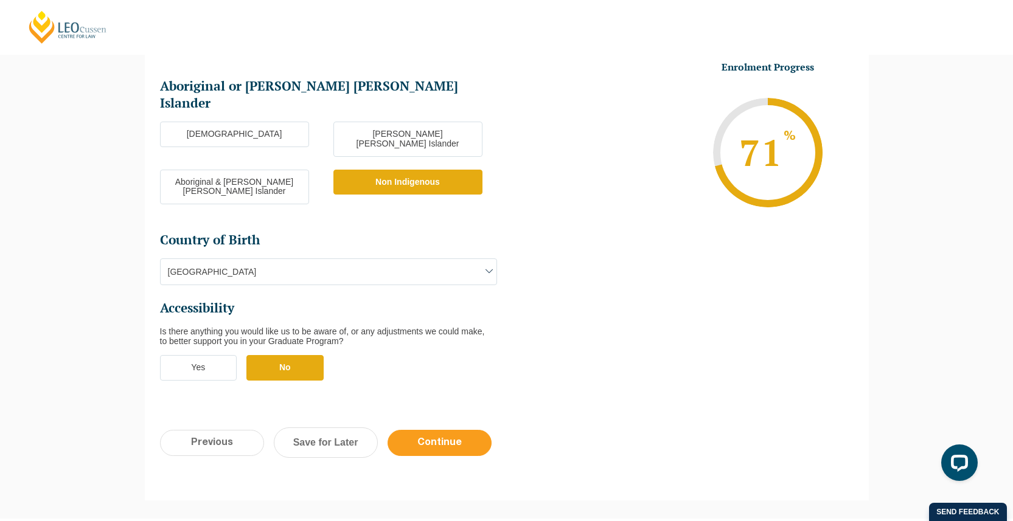
click at [439, 430] on input "Continue" at bounding box center [439, 443] width 104 height 26
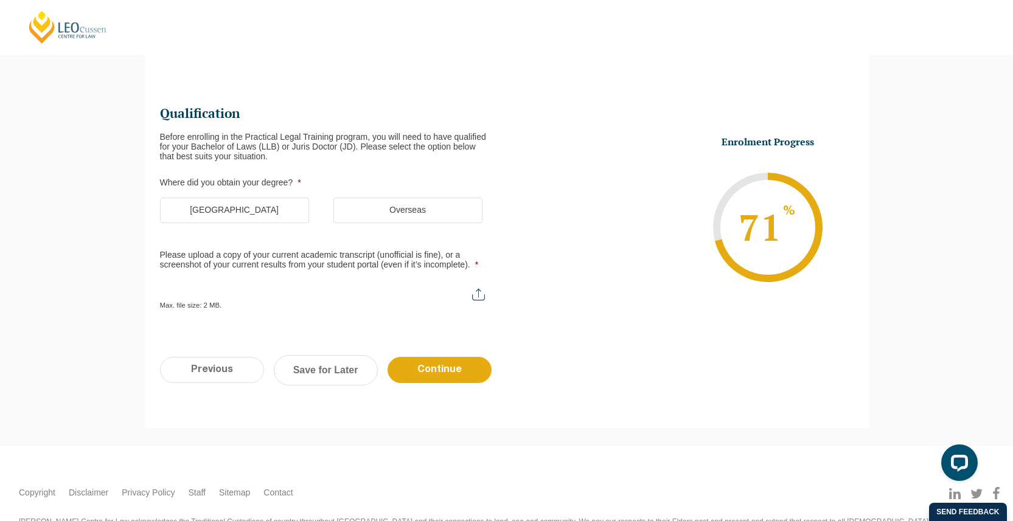
scroll to position [105, 0]
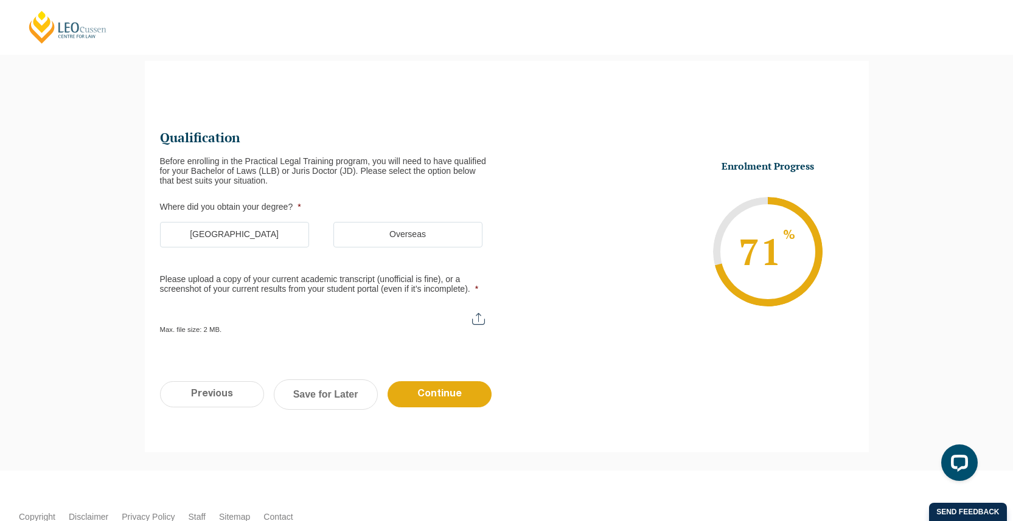
click at [252, 227] on label "Australia" at bounding box center [234, 235] width 149 height 26
click at [0, 0] on input "Australia" at bounding box center [0, 0] width 0 height 0
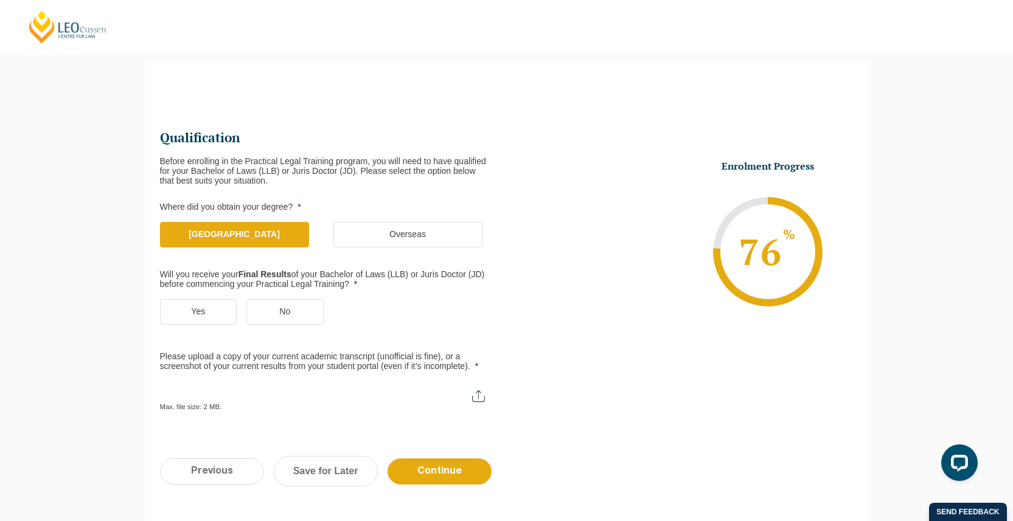
click at [286, 307] on label "No" at bounding box center [284, 312] width 77 height 26
click at [0, 0] on input "No" at bounding box center [0, 0] width 0 height 0
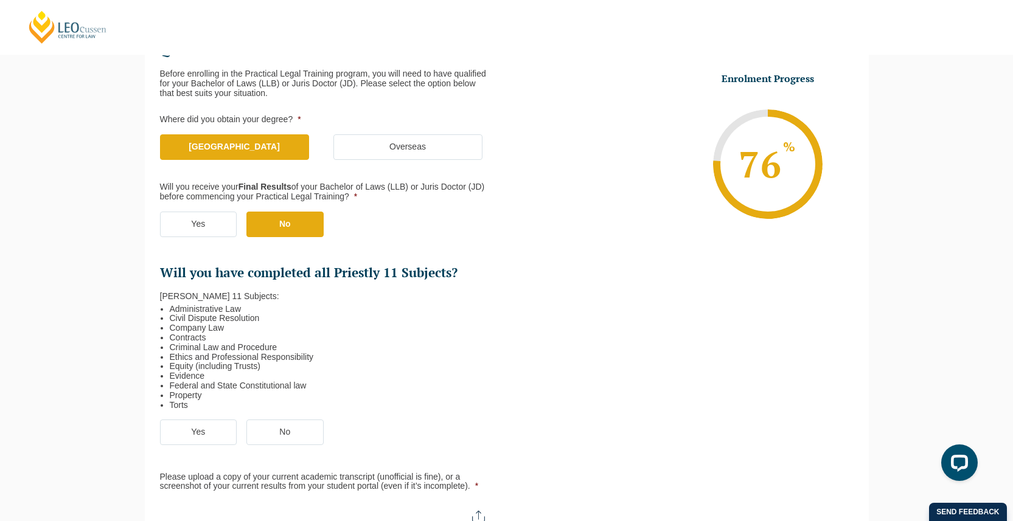
scroll to position [195, 0]
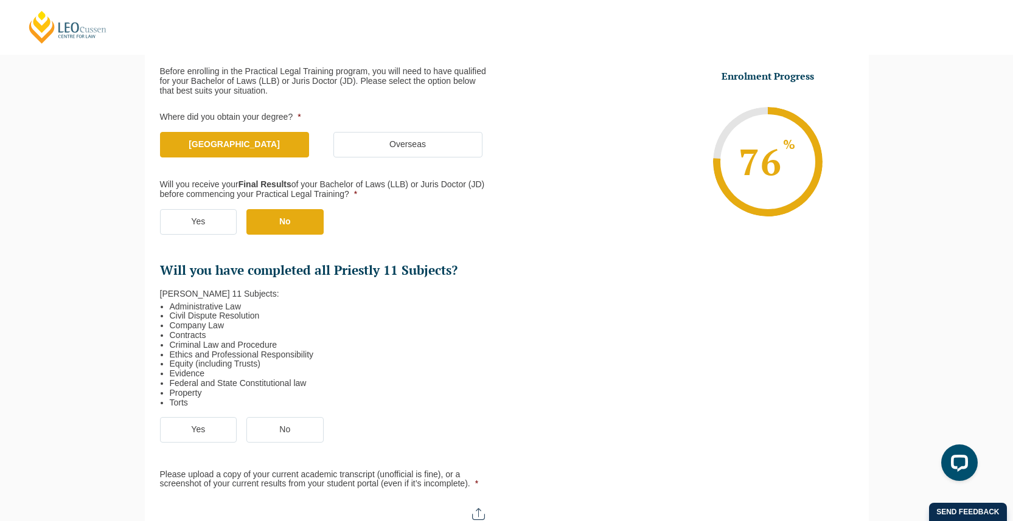
click at [216, 426] on label "Yes" at bounding box center [198, 430] width 77 height 26
click at [0, 0] on input "Yes" at bounding box center [0, 0] width 0 height 0
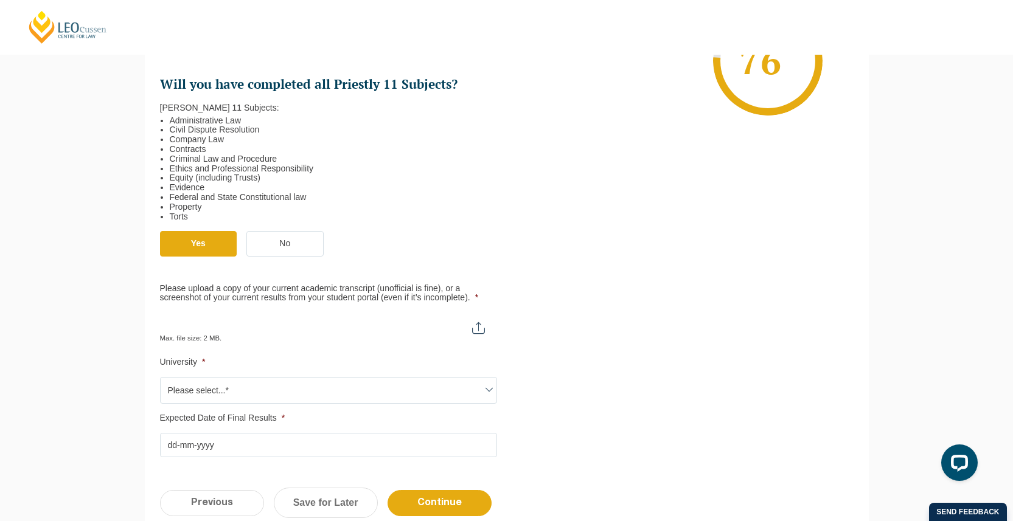
scroll to position [382, 0]
click at [350, 387] on span "Please select...*" at bounding box center [329, 390] width 336 height 26
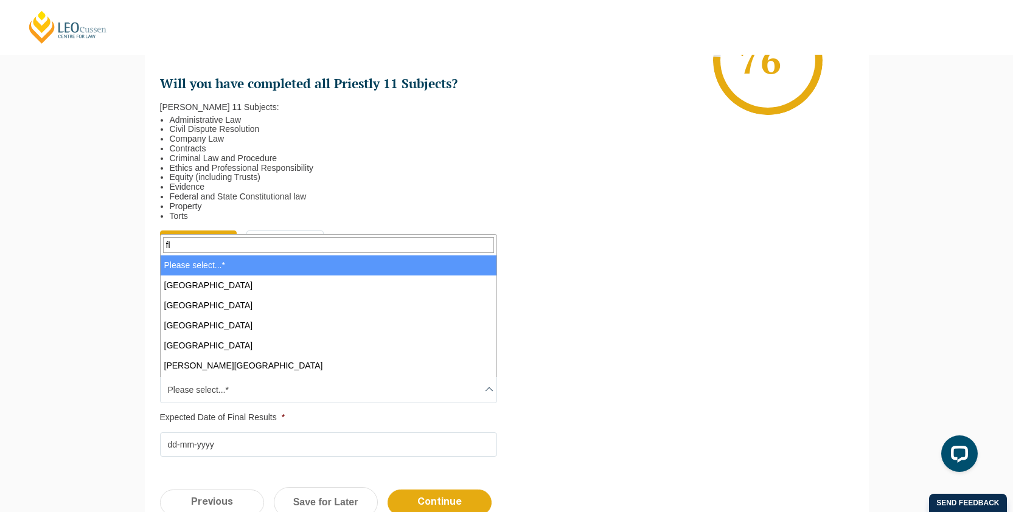
type input "fli"
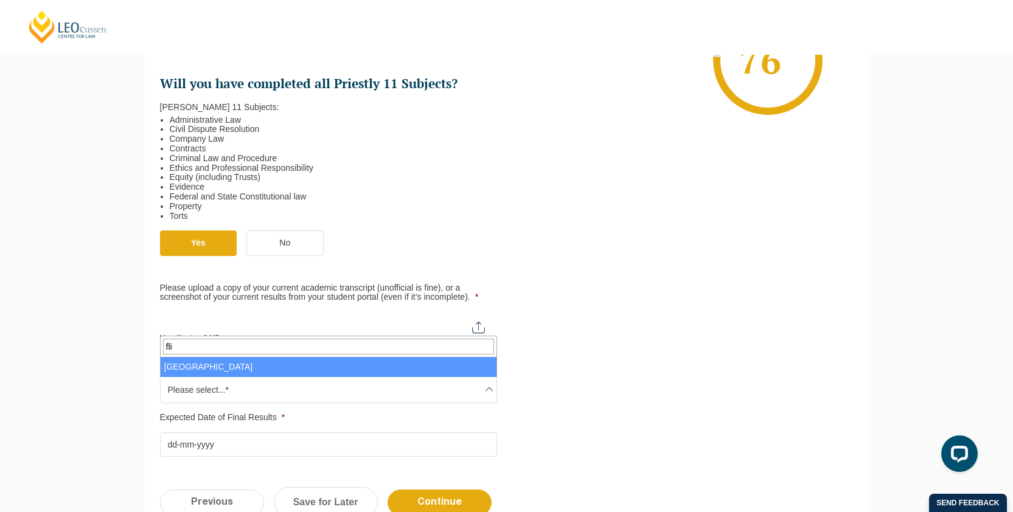
select select "Flinders University"
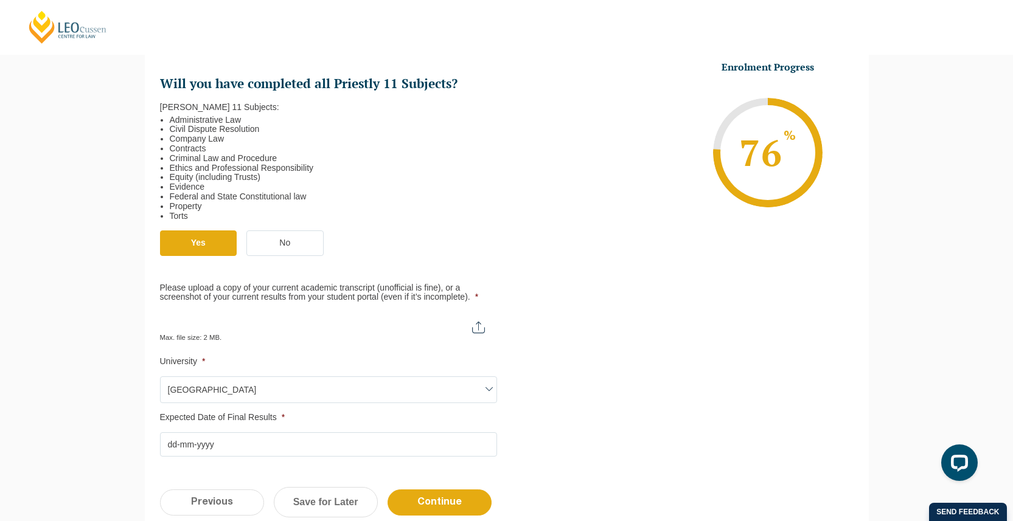
click at [282, 445] on input "Expected Date of Final Results *" at bounding box center [328, 444] width 337 height 24
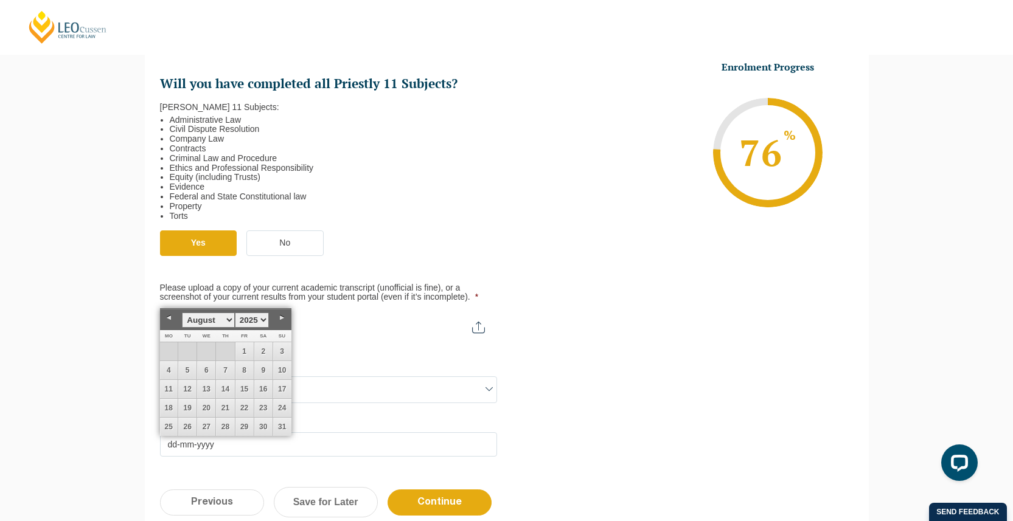
click at [256, 324] on select "1925 1926 1927 1928 1929 1930 1931 1932 1933 1934 1935 1936 1937 1938 1939 1940…" at bounding box center [252, 320] width 34 height 15
click at [232, 326] on select "January February March April May June July August September October November De…" at bounding box center [208, 320] width 52 height 15
click at [170, 445] on link "30" at bounding box center [169, 446] width 18 height 18
type input "30-11-2026"
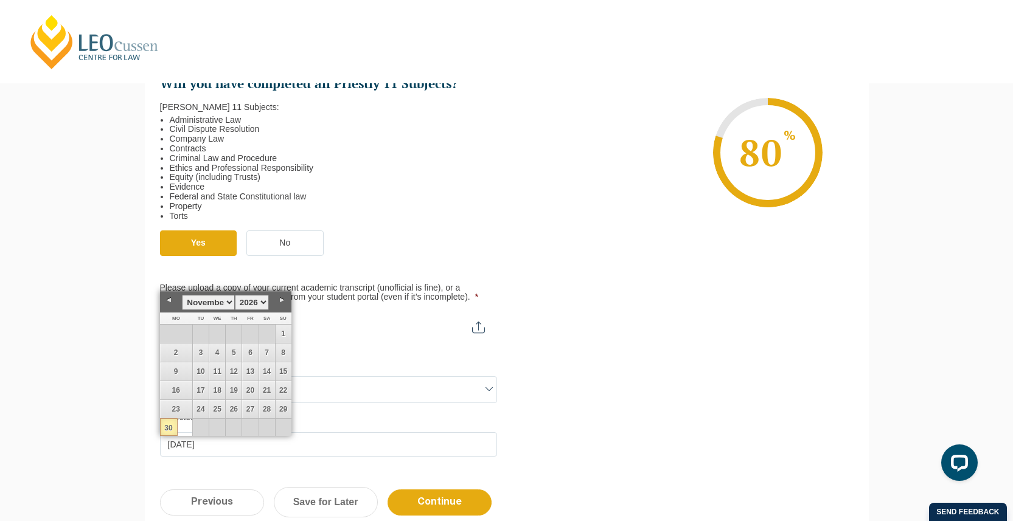
click at [547, 229] on li "Enrolment Progress 80 % Form Progress Download Course Guide enrolment@leocussen…" at bounding box center [680, 152] width 347 height 183
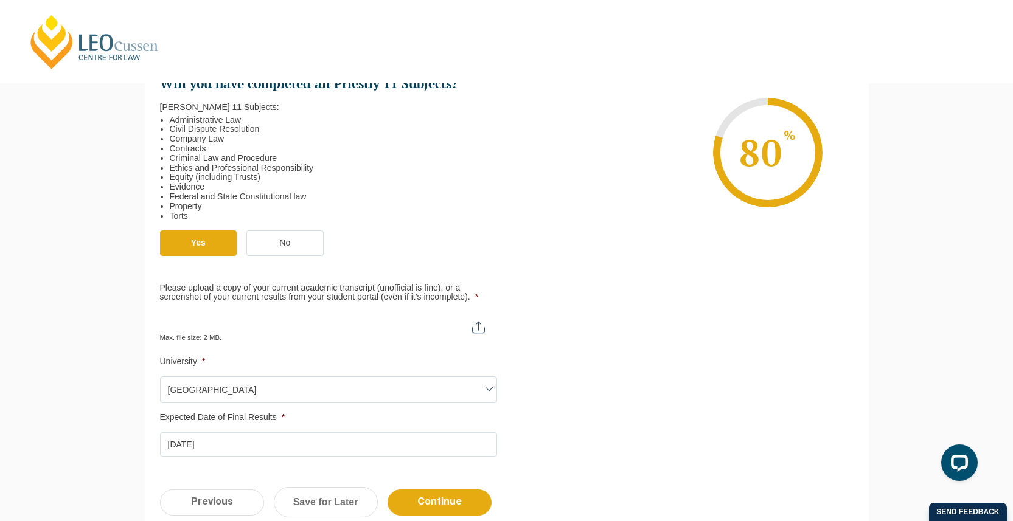
click at [486, 332] on input "Please upload a copy of your current academic transcript (unofficial is fine), …" at bounding box center [328, 322] width 337 height 21
type input "C:\fakepath\UnofficialTranscript-2247636-23_Aug_2025.pdf"
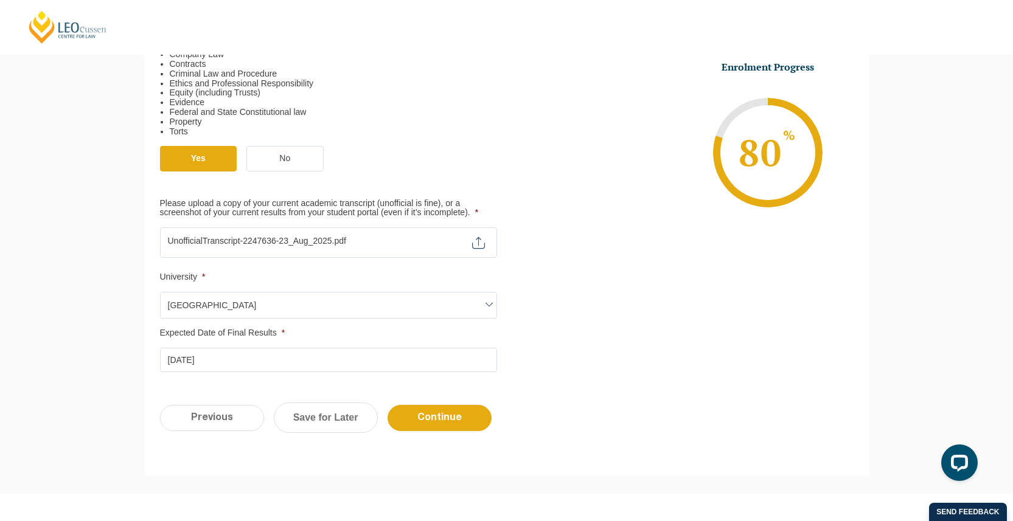
scroll to position [467, 0]
click at [442, 408] on input "Continue" at bounding box center [439, 418] width 104 height 26
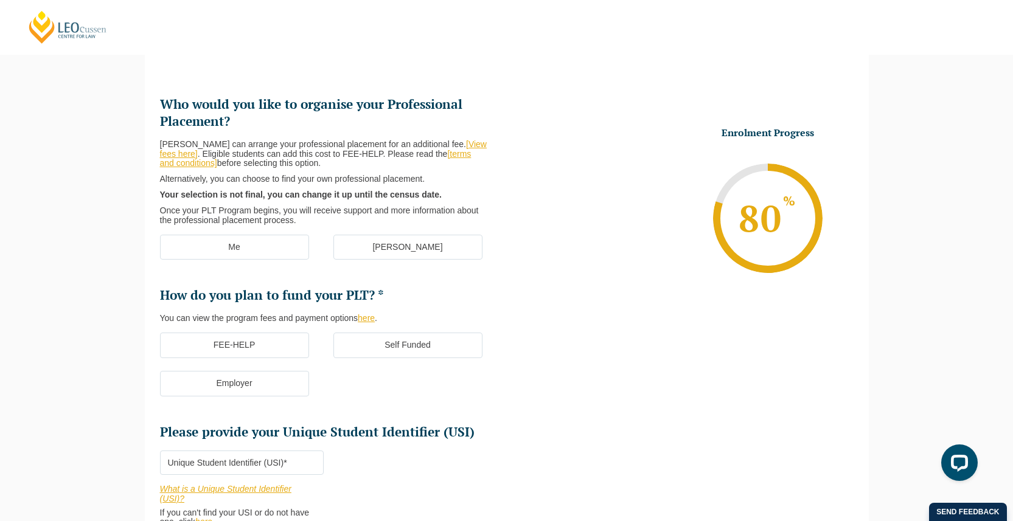
scroll to position [105, 0]
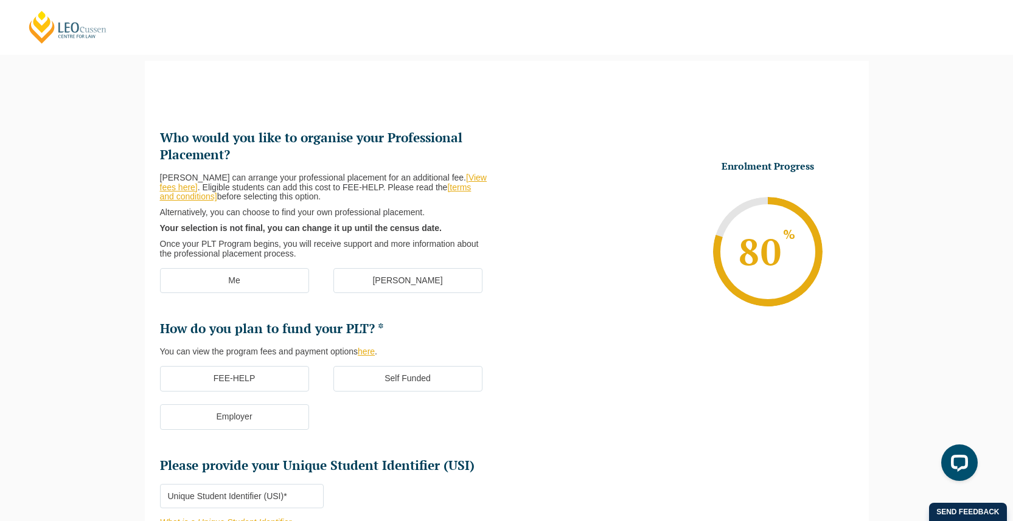
click at [281, 283] on label "Me" at bounding box center [234, 281] width 149 height 26
click at [0, 0] on input "Me" at bounding box center [0, 0] width 0 height 0
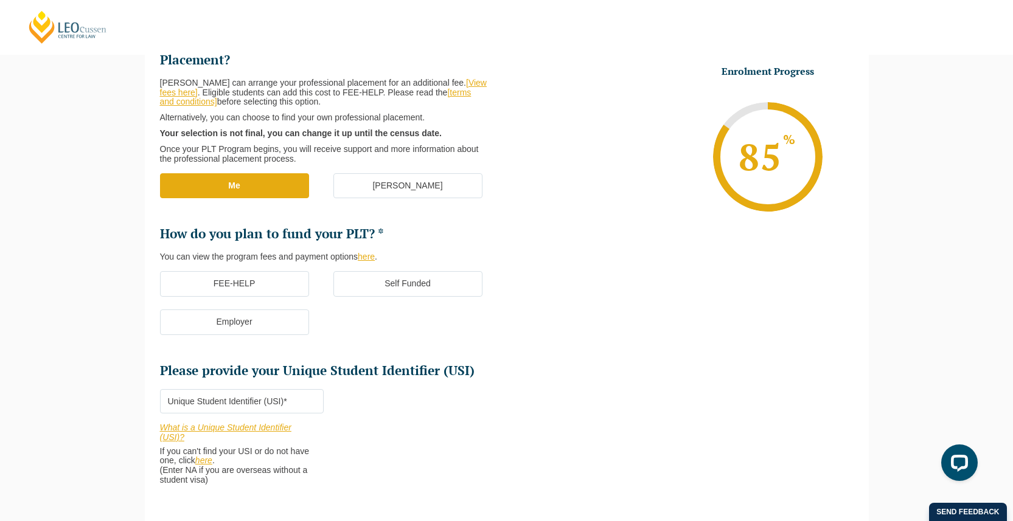
scroll to position [201, 0]
click at [276, 280] on label "FEE-HELP" at bounding box center [234, 284] width 149 height 26
click at [0, 0] on input "FEE-HELP" at bounding box center [0, 0] width 0 height 0
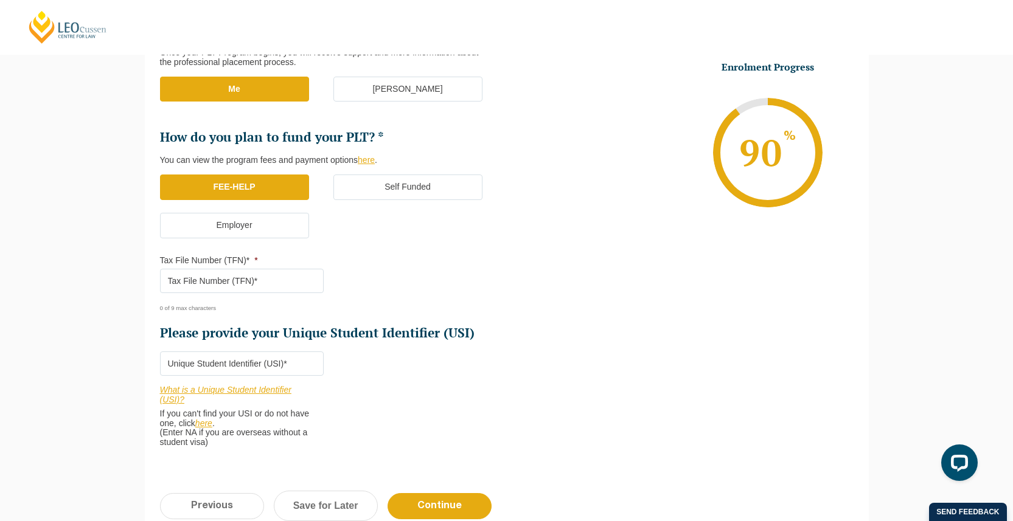
scroll to position [298, 0]
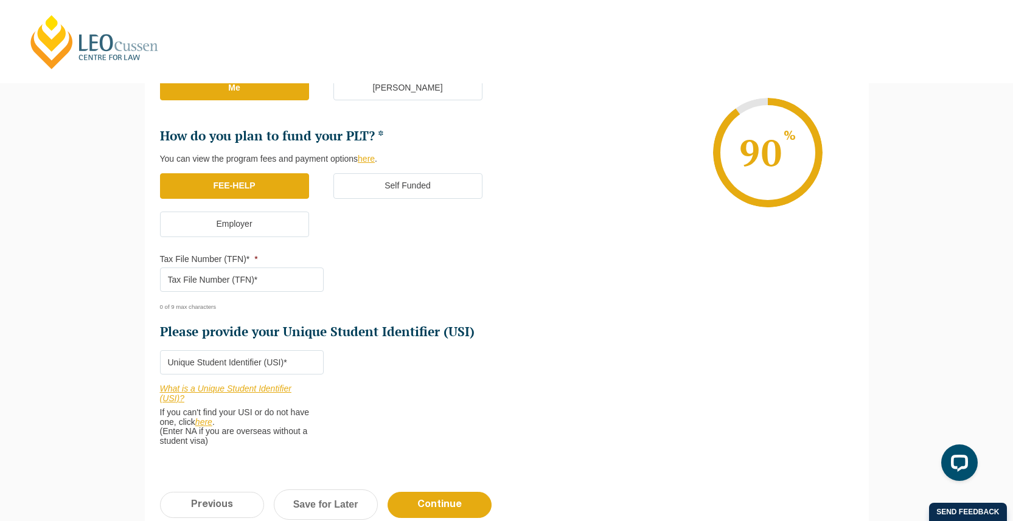
click at [300, 378] on div "What is a Unique Student Identifier (USI)? If you can't find your USI or do not…" at bounding box center [242, 411] width 164 height 72
click at [290, 367] on input "Please provide your Unique Student Identifier (USI) *" at bounding box center [242, 362] width 164 height 24
type input "92W7ZCV8SX"
click at [261, 274] on input "Tax File Number (TFN)* *" at bounding box center [242, 280] width 164 height 24
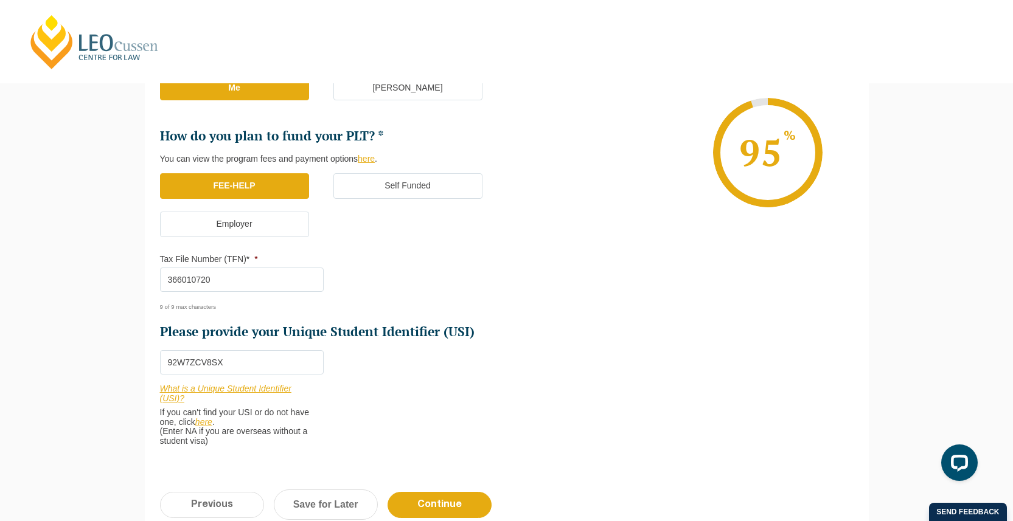
type input "366010720"
click at [492, 431] on li "Who would you like to organise your Professional Placement? Leo Cussen can arra…" at bounding box center [333, 198] width 347 height 522
click at [456, 509] on input "Continue" at bounding box center [439, 505] width 104 height 26
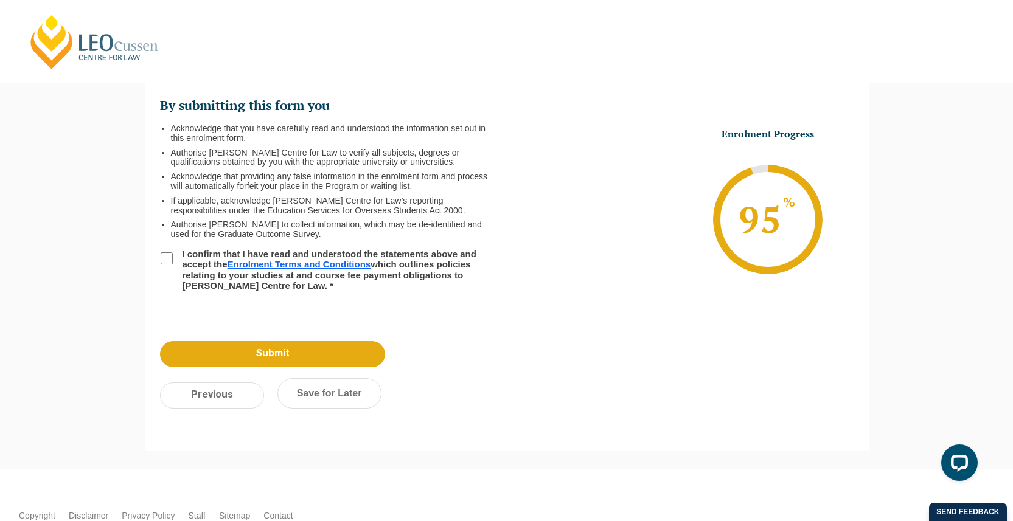
scroll to position [105, 0]
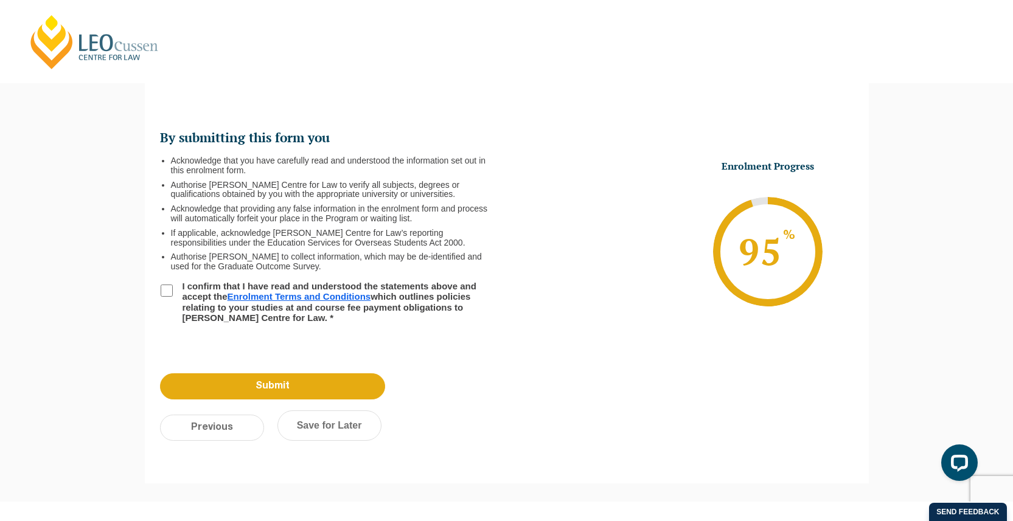
click at [165, 291] on input "I confirm that I have read and understood the statements above and accept the E…" at bounding box center [167, 291] width 12 height 12
checkbox input "true"
click at [290, 387] on input "Submit" at bounding box center [272, 386] width 225 height 26
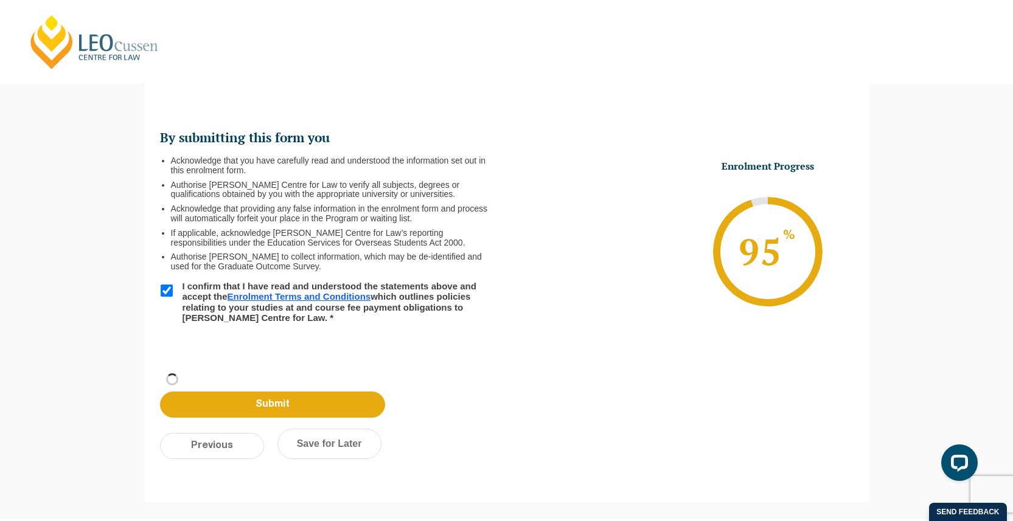
scroll to position [41, 0]
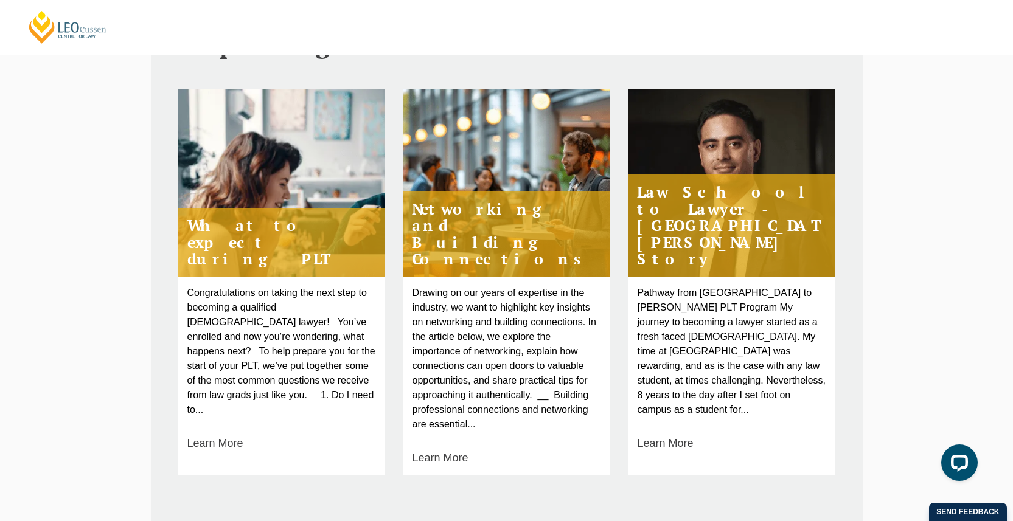
scroll to position [479, 0]
click at [687, 207] on h4 "Law School to Lawyer - Alum, Taimoor Zia's Story" at bounding box center [731, 225] width 207 height 102
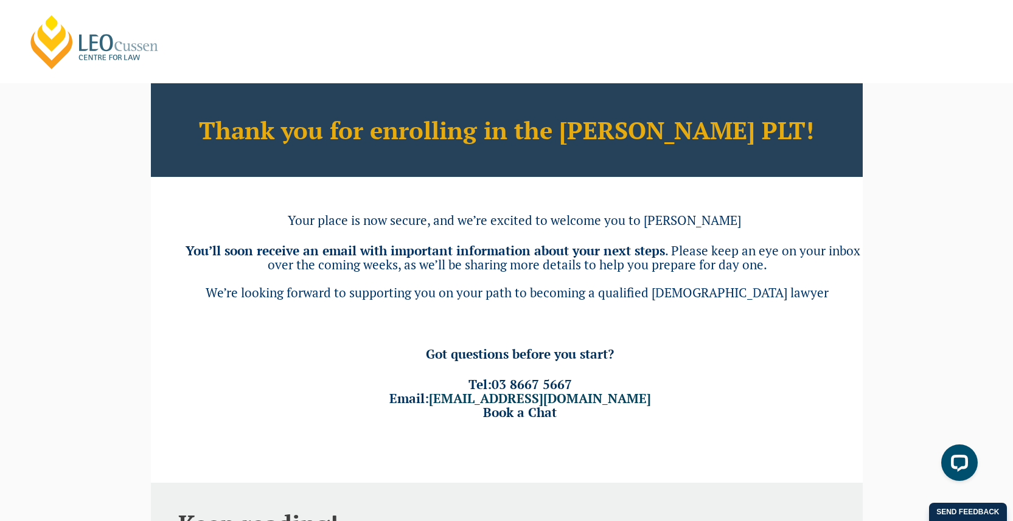
click at [926, 65] on header "[PERSON_NAME] Centre for Law Search here Practical Legal Training Our Practical…" at bounding box center [506, 41] width 1013 height 83
